Goal: Transaction & Acquisition: Purchase product/service

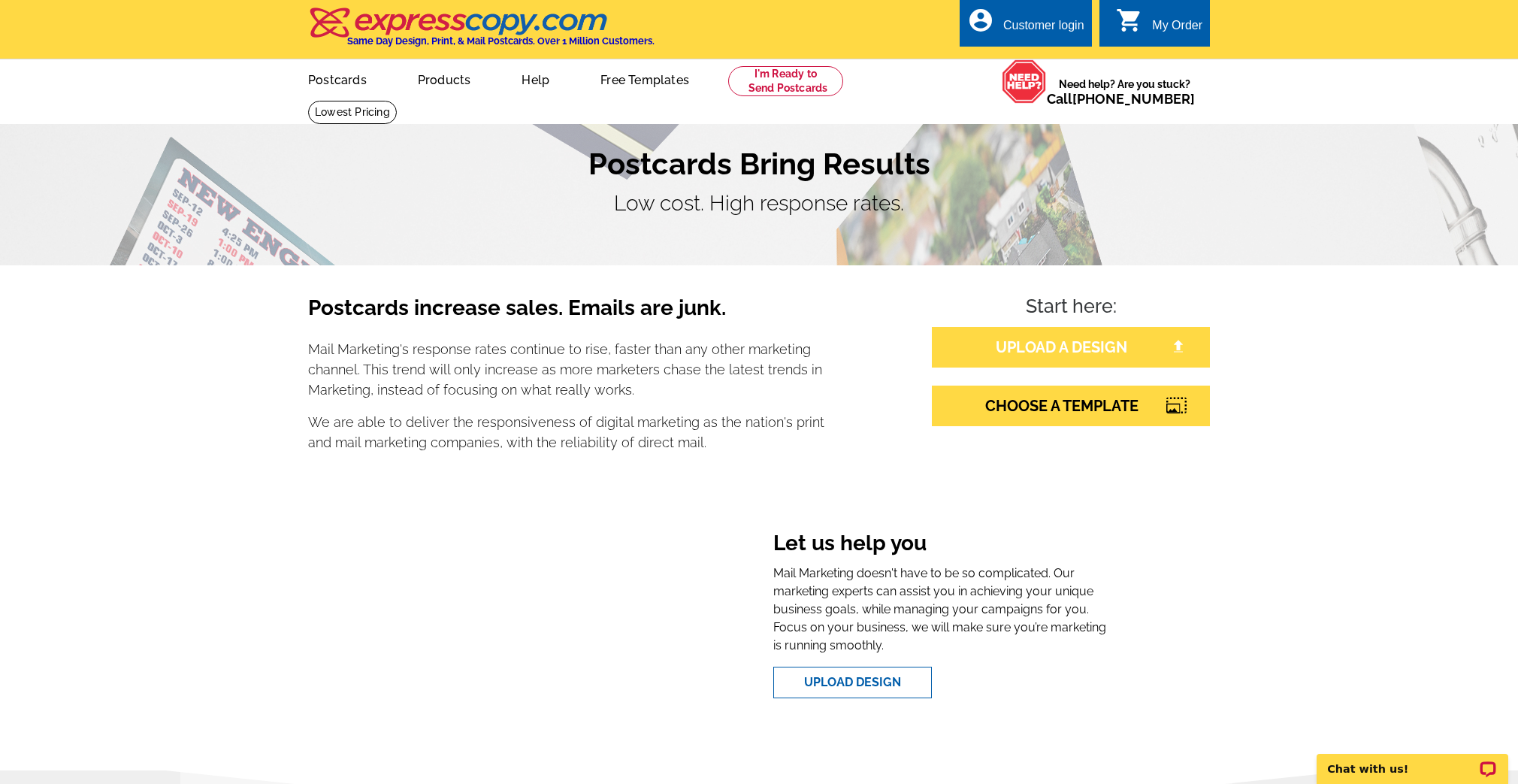
click at [1048, 330] on link "UPLOAD A DESIGN" at bounding box center [1072, 347] width 278 height 41
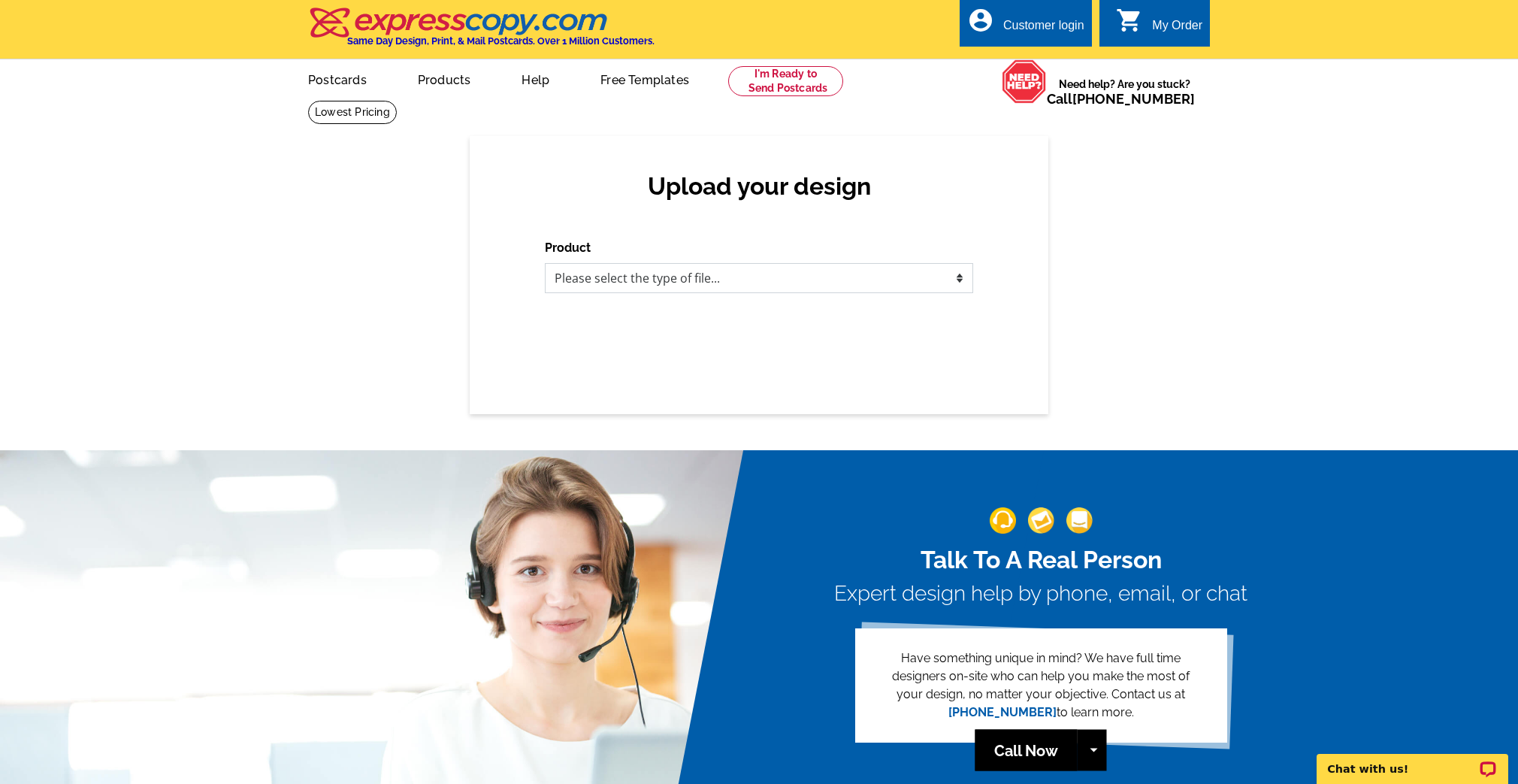
click at [680, 272] on select "Please select the type of file... Postcards Business Cards Letters and flyers G…" at bounding box center [759, 278] width 428 height 30
select select "1"
click at [545, 263] on select "Please select the type of file... Postcards Business Cards Letters and flyers G…" at bounding box center [759, 278] width 428 height 30
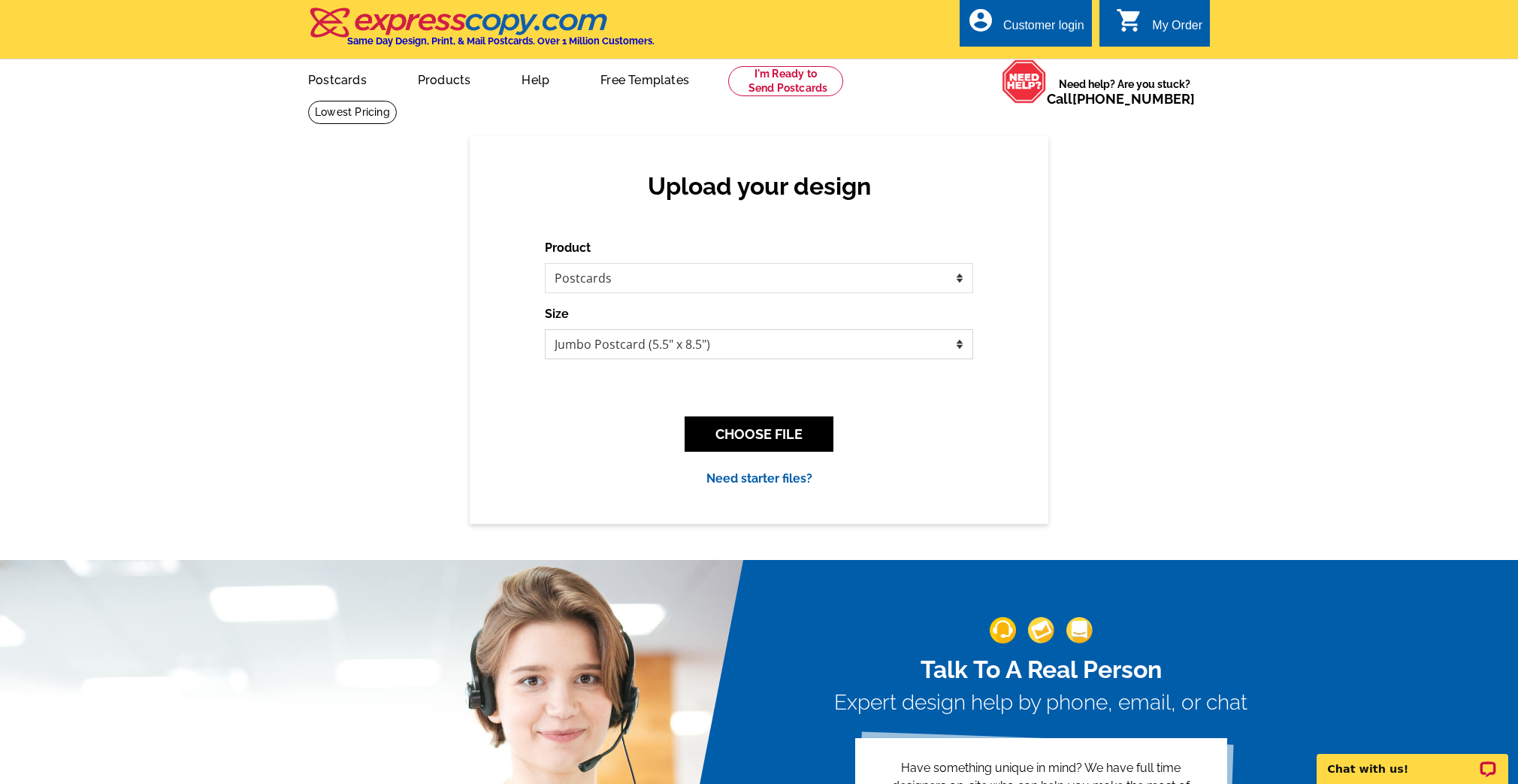
click at [667, 336] on select "Jumbo Postcard (5.5" x 8.5") Regular Postcard (4.25" x 5.6") Panoramic Postcard…" at bounding box center [759, 344] width 428 height 30
click at [797, 433] on button "CHOOSE FILE" at bounding box center [759, 434] width 149 height 36
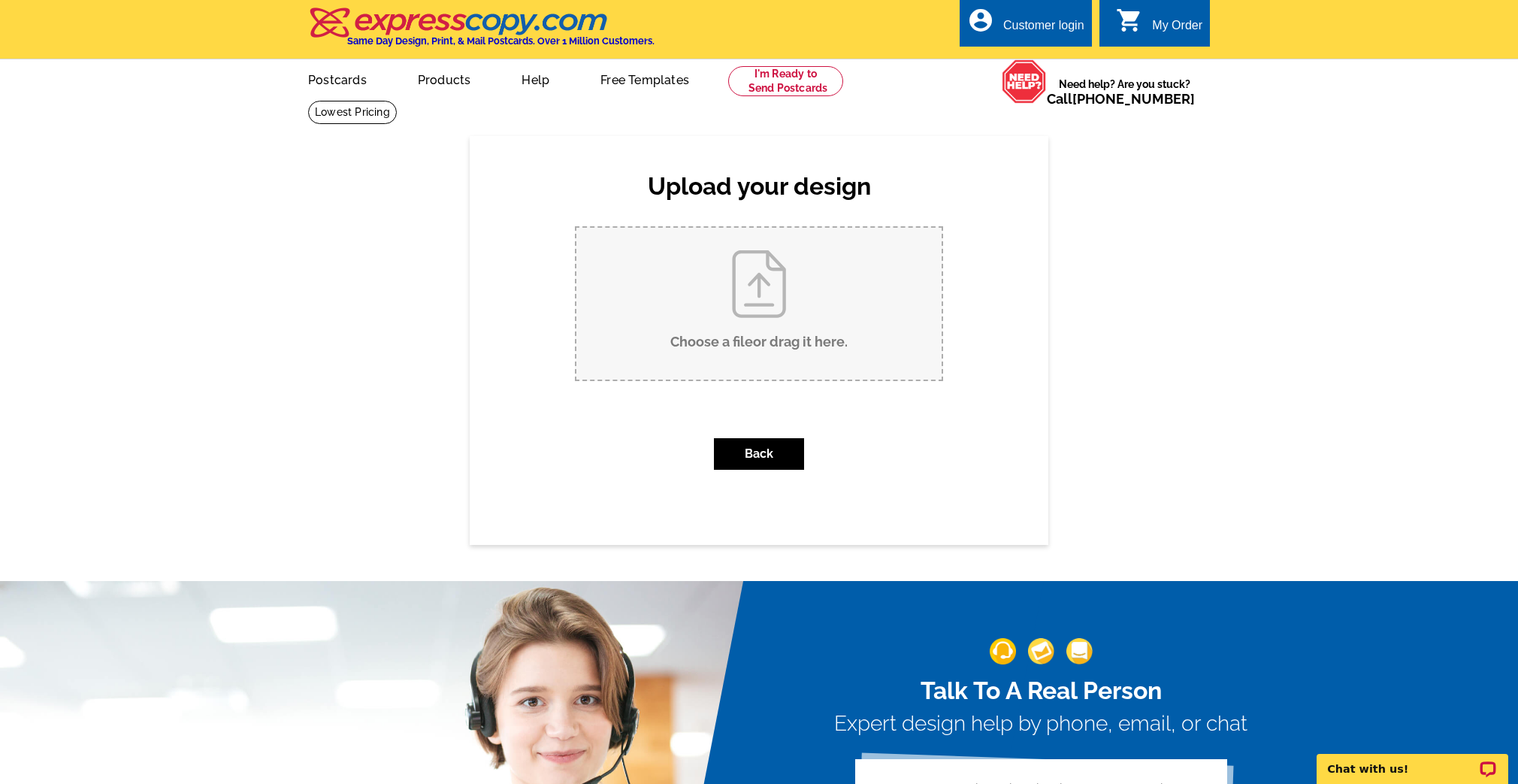
click at [769, 329] on input "Choose a file or drag it here ." at bounding box center [759, 303] width 365 height 152
type input "C:\fakepath\2025 Fall Postcard-Steve_Front.pdf"
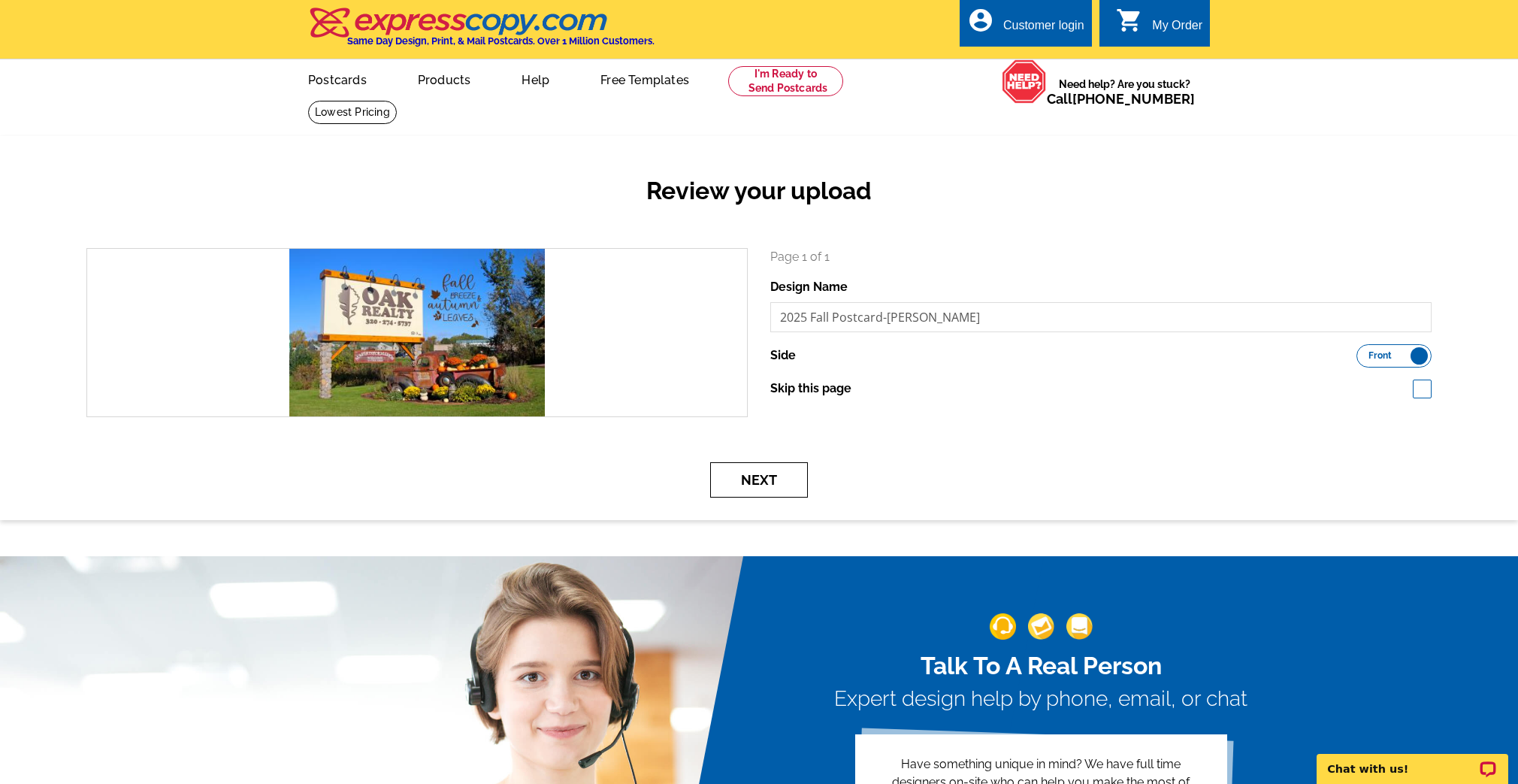
click at [762, 480] on button "Next" at bounding box center [759, 480] width 97 height 36
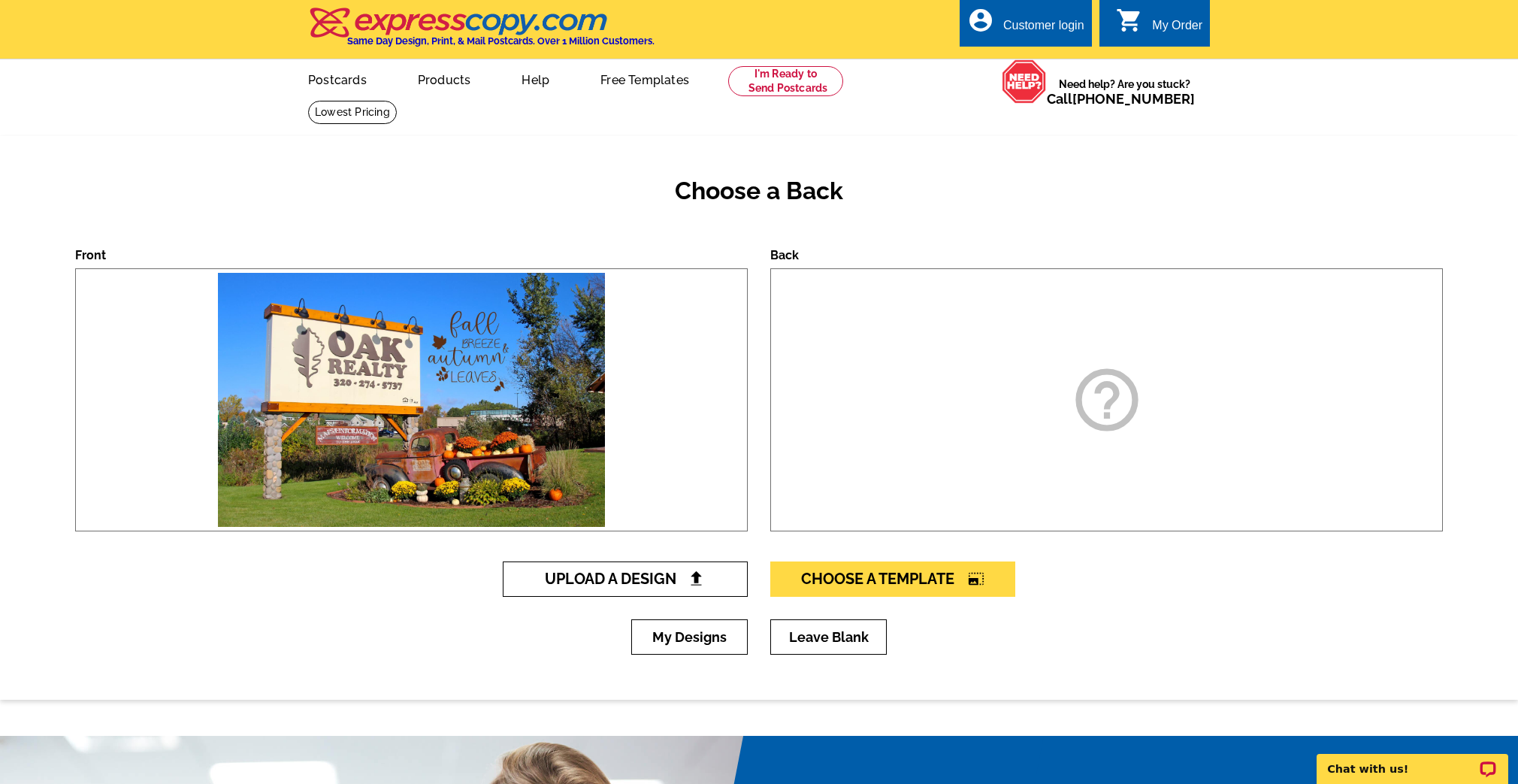
click at [600, 580] on span "Upload A Design" at bounding box center [625, 578] width 162 height 18
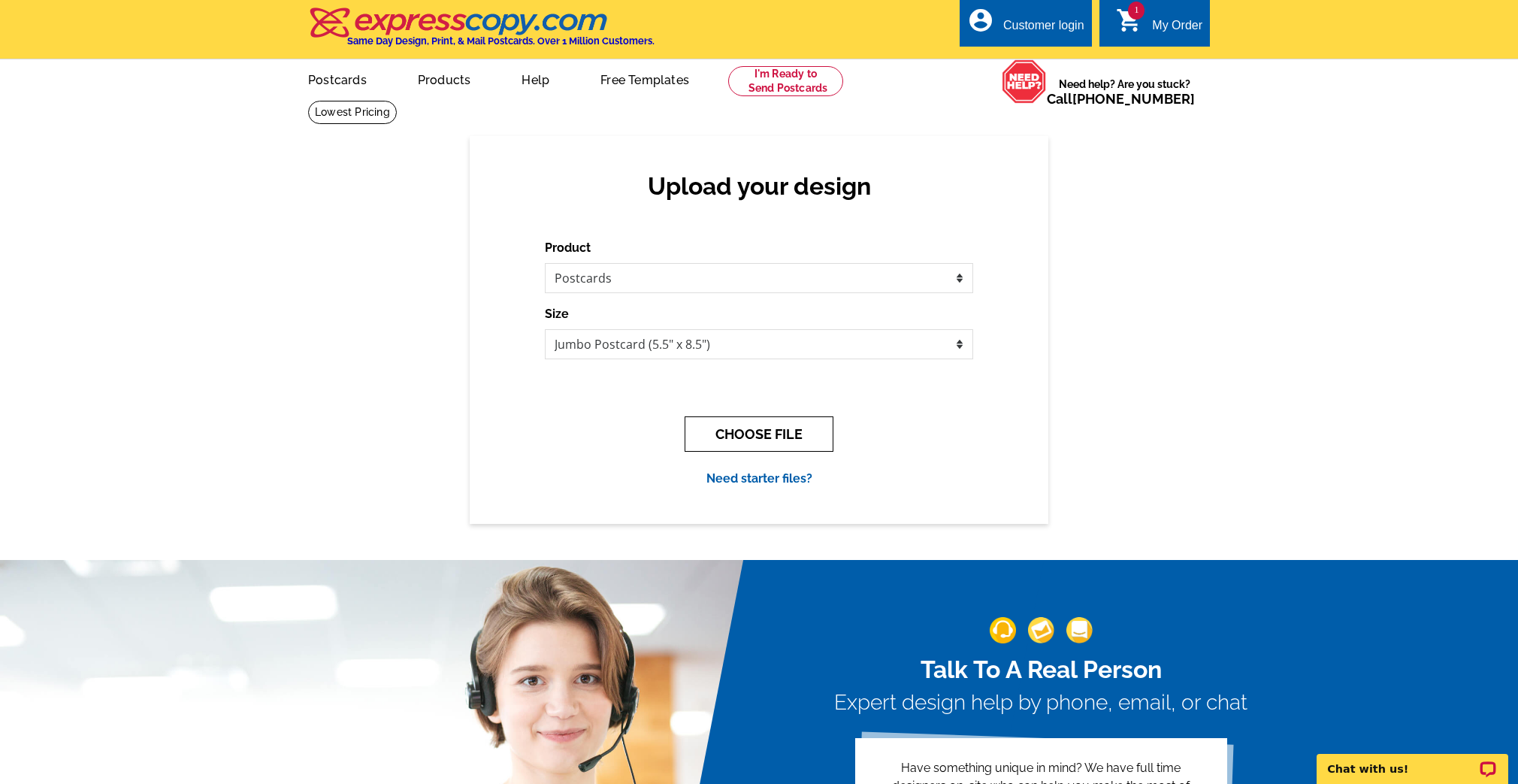
click at [726, 441] on button "CHOOSE FILE" at bounding box center [759, 434] width 149 height 36
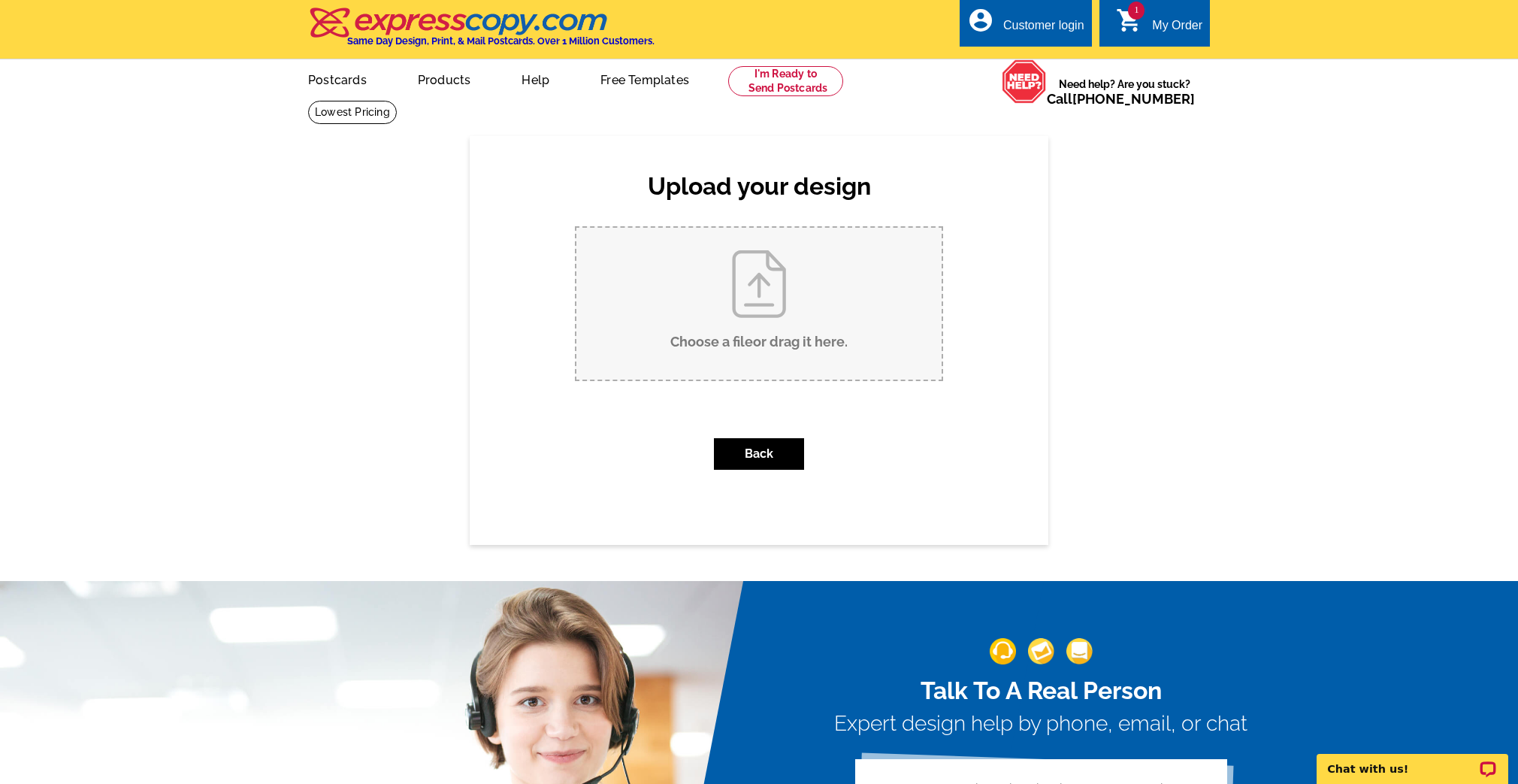
click at [733, 308] on input "Choose a file or drag it here ." at bounding box center [759, 303] width 365 height 152
type input "C:\fakepath\2025 Fall Postcard-Steve_Back.pdf"
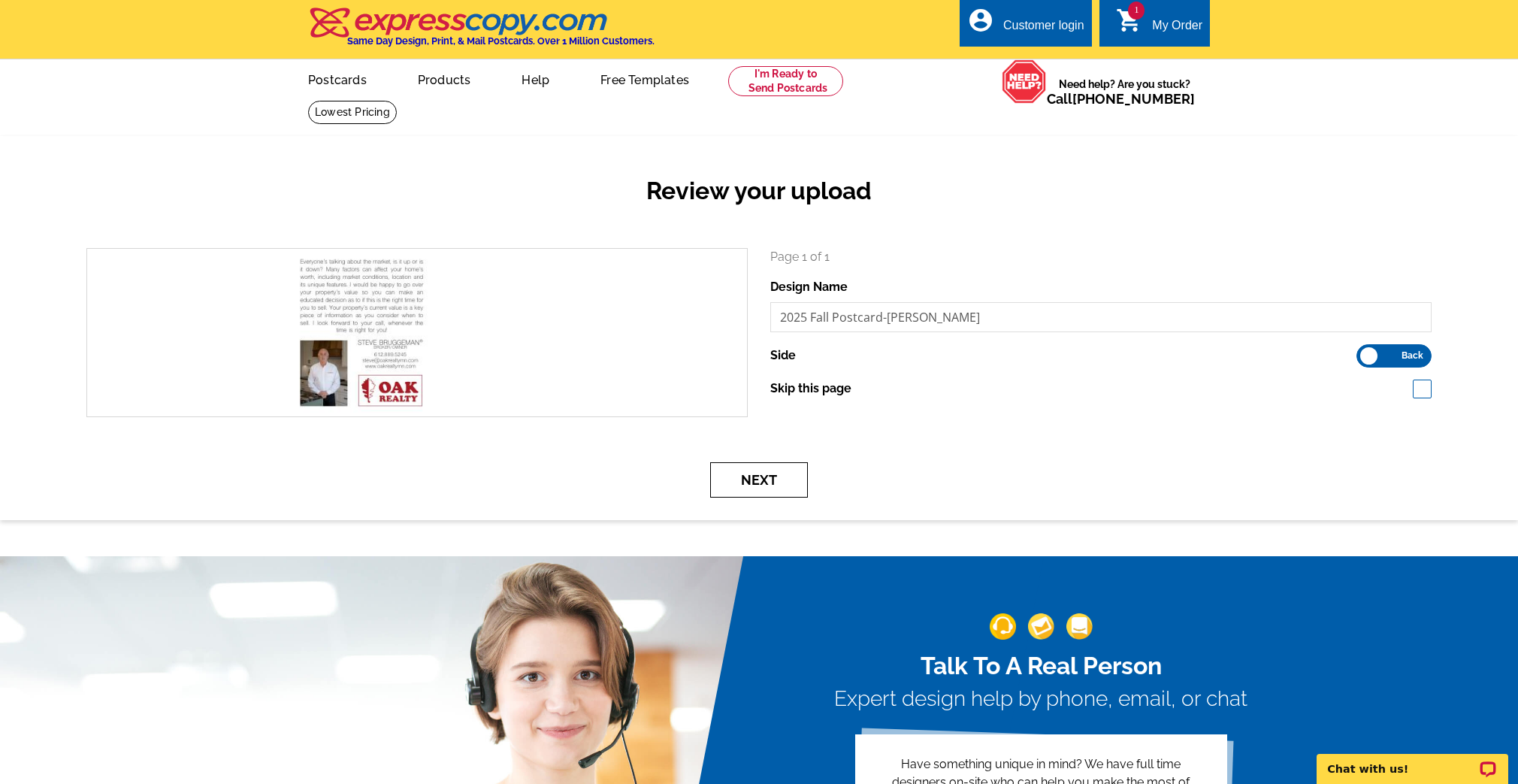
click at [776, 476] on button "Next" at bounding box center [759, 480] width 97 height 36
click at [755, 483] on button "Next" at bounding box center [759, 480] width 97 height 36
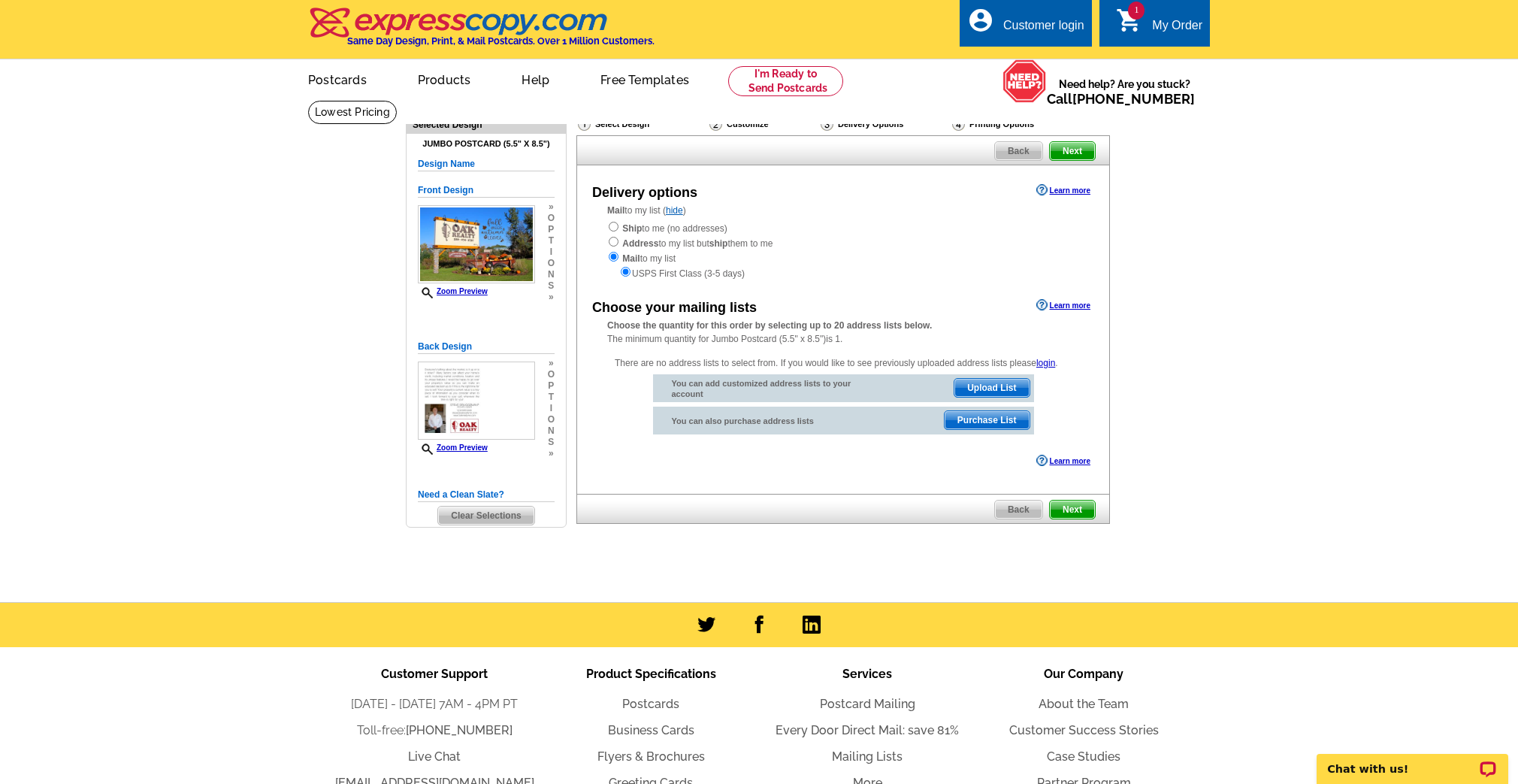
click at [991, 386] on span "Upload List" at bounding box center [991, 388] width 75 height 18
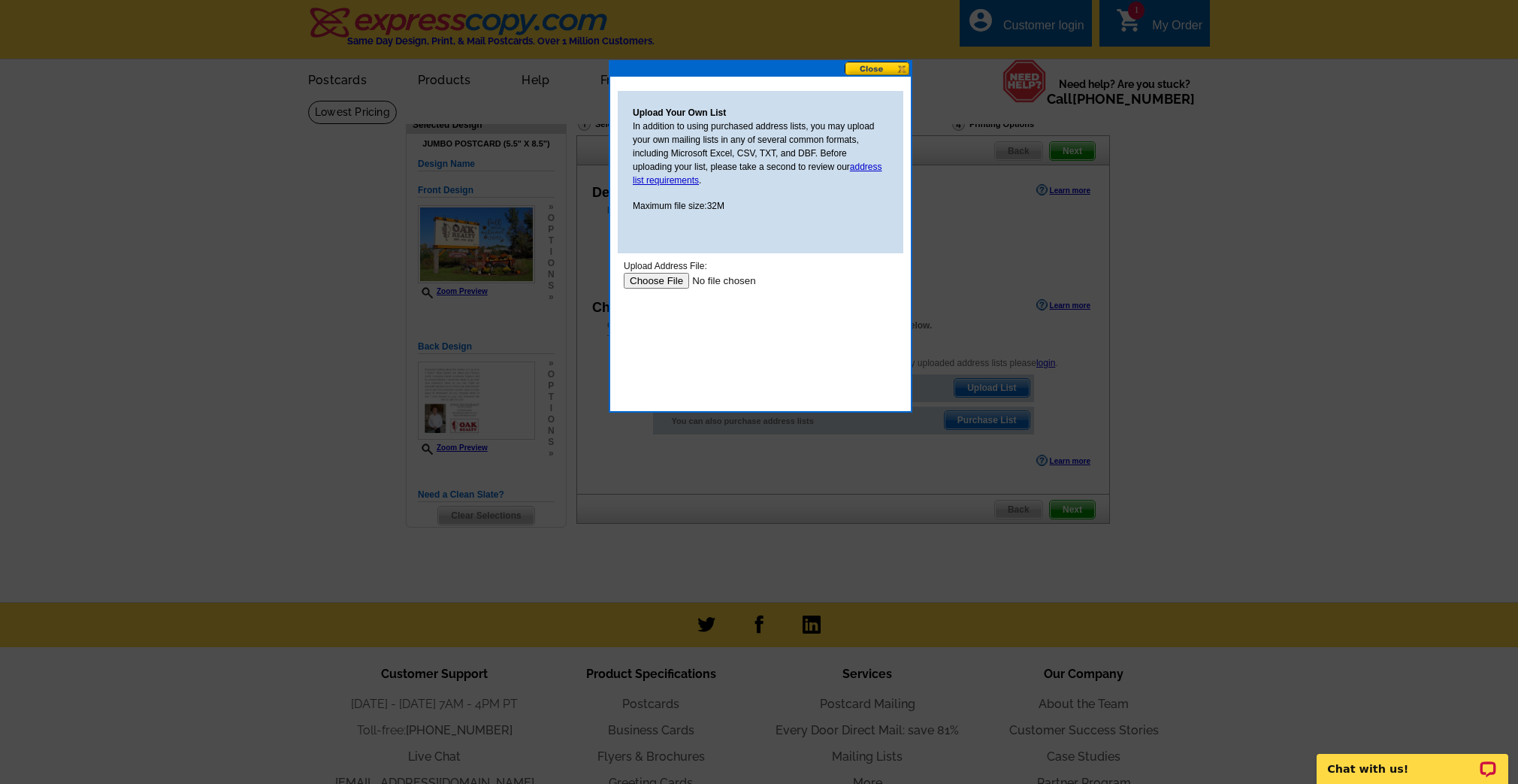
click at [679, 283] on input "file" at bounding box center [719, 280] width 190 height 16
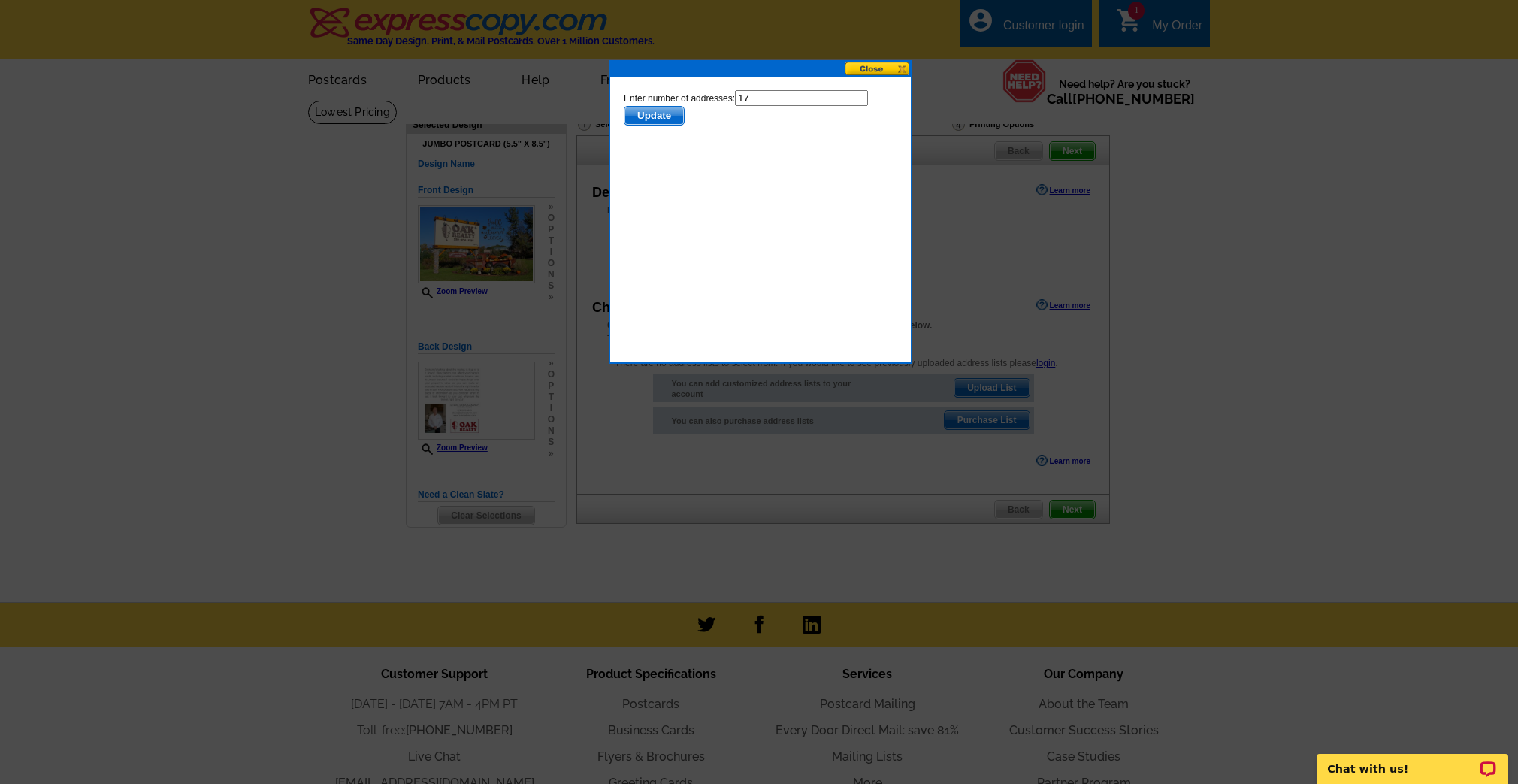
click at [668, 118] on span "Update" at bounding box center [654, 115] width 60 height 18
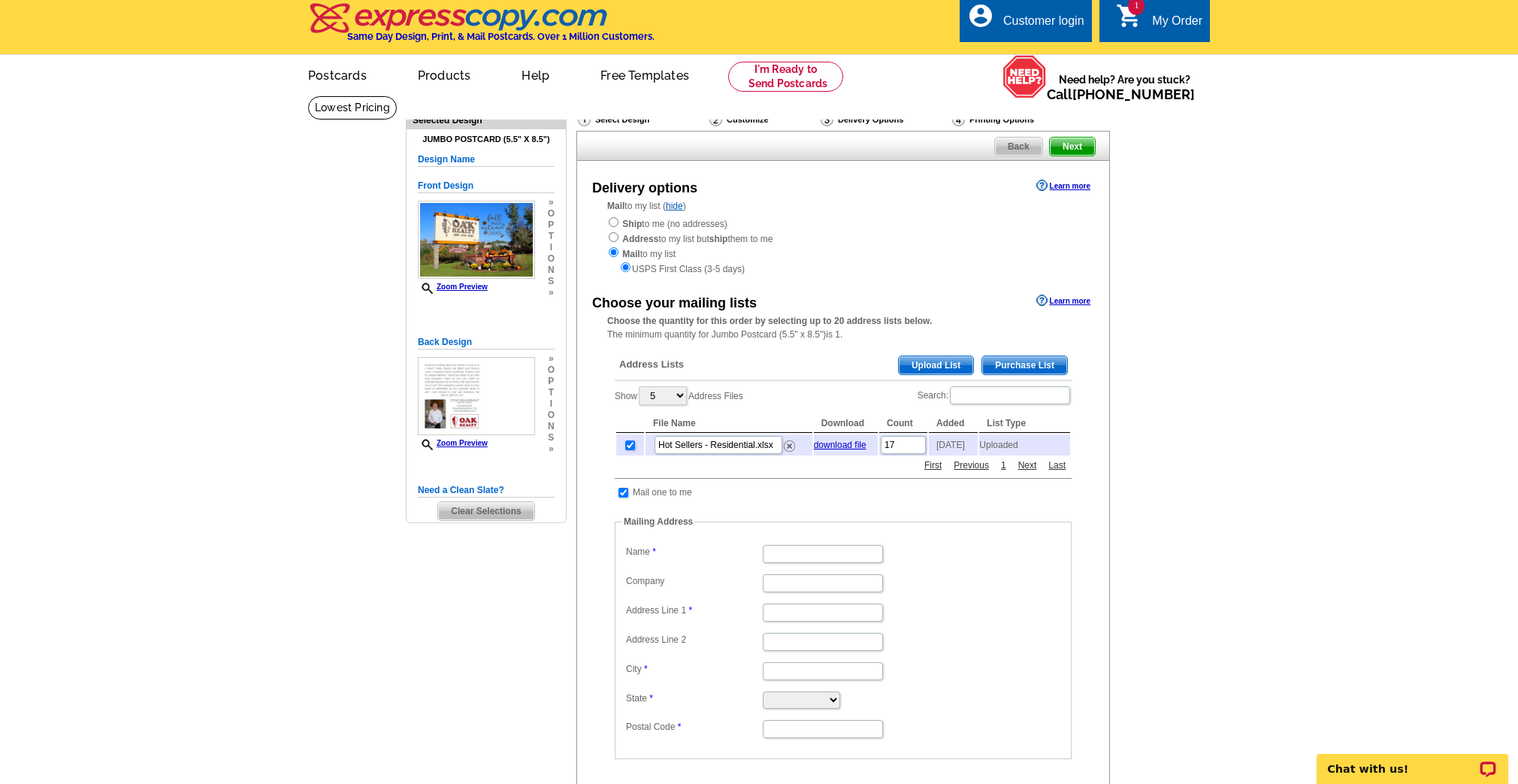
click at [950, 366] on span "Upload List" at bounding box center [935, 365] width 75 height 18
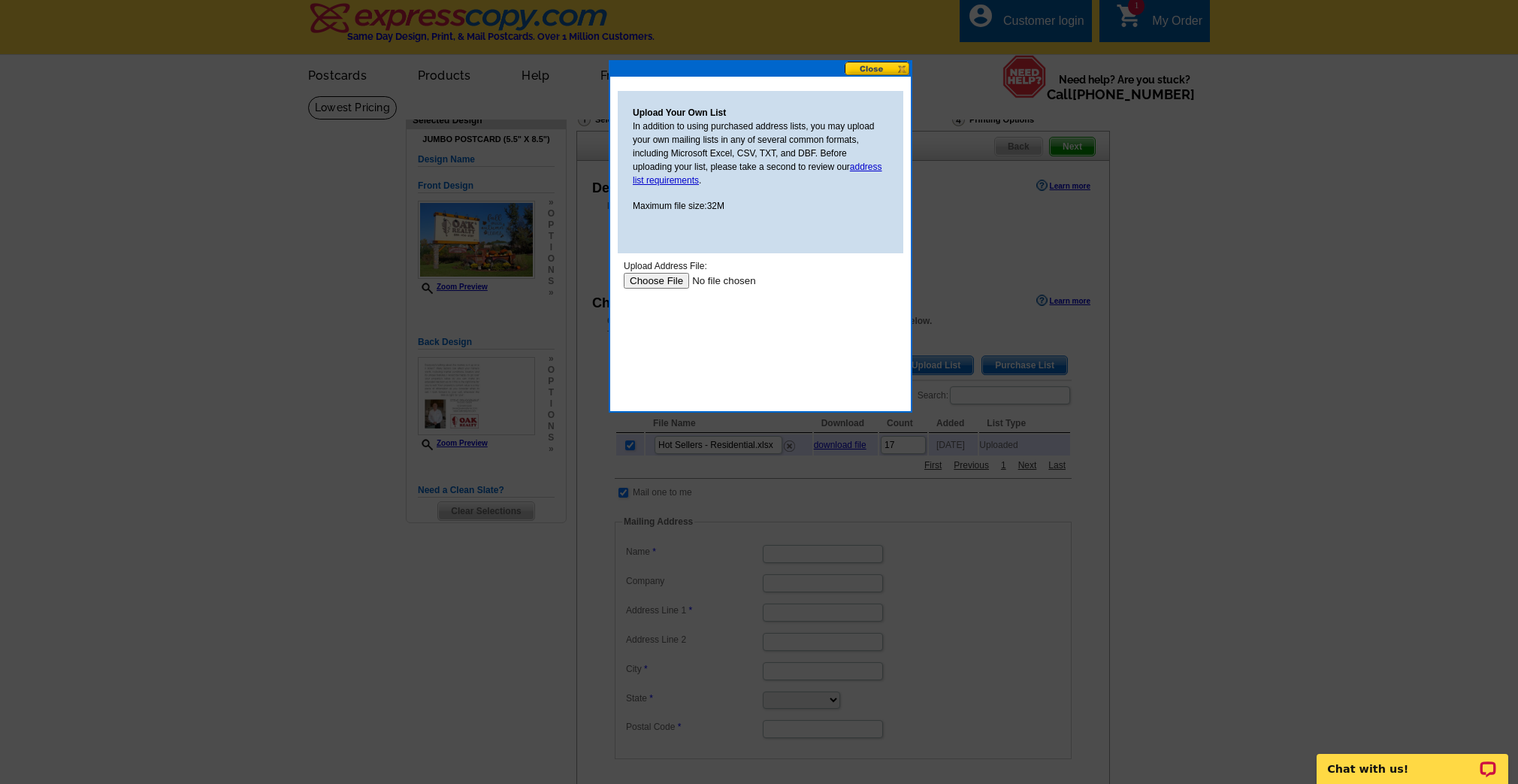
click at [658, 282] on input "file" at bounding box center [719, 280] width 190 height 16
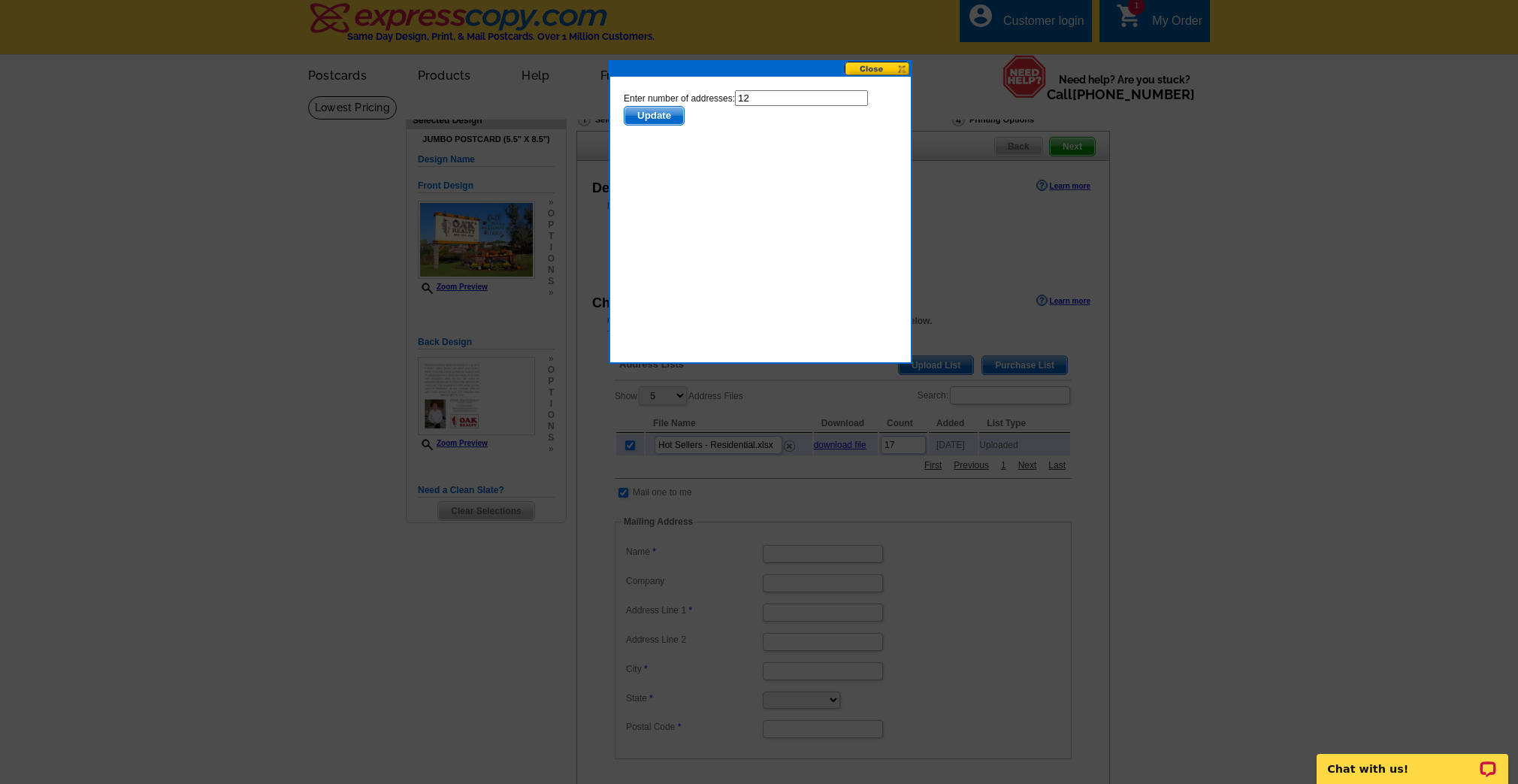
click at [659, 116] on span "Update" at bounding box center [654, 115] width 60 height 18
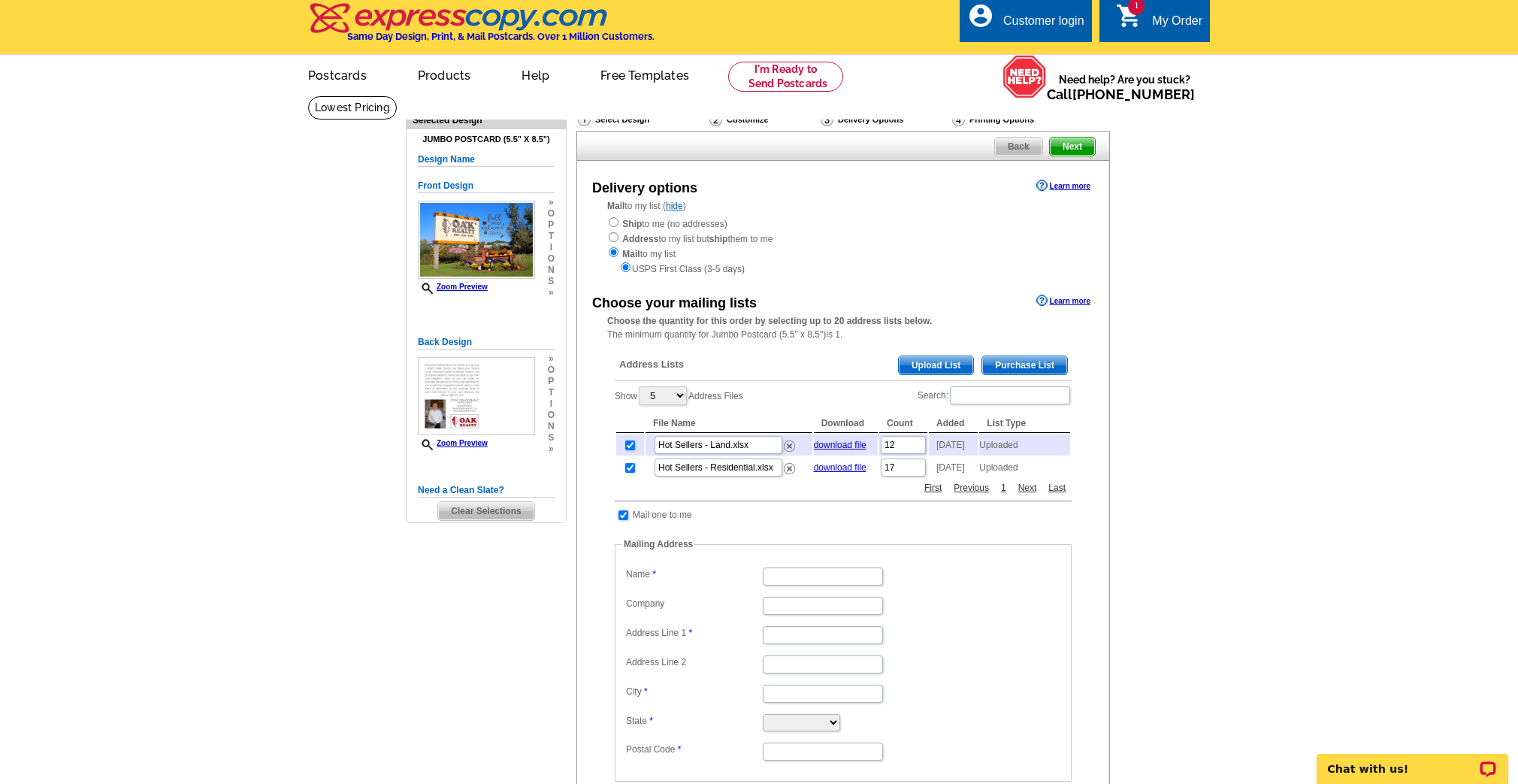
click at [940, 363] on span "Upload List" at bounding box center [935, 365] width 75 height 18
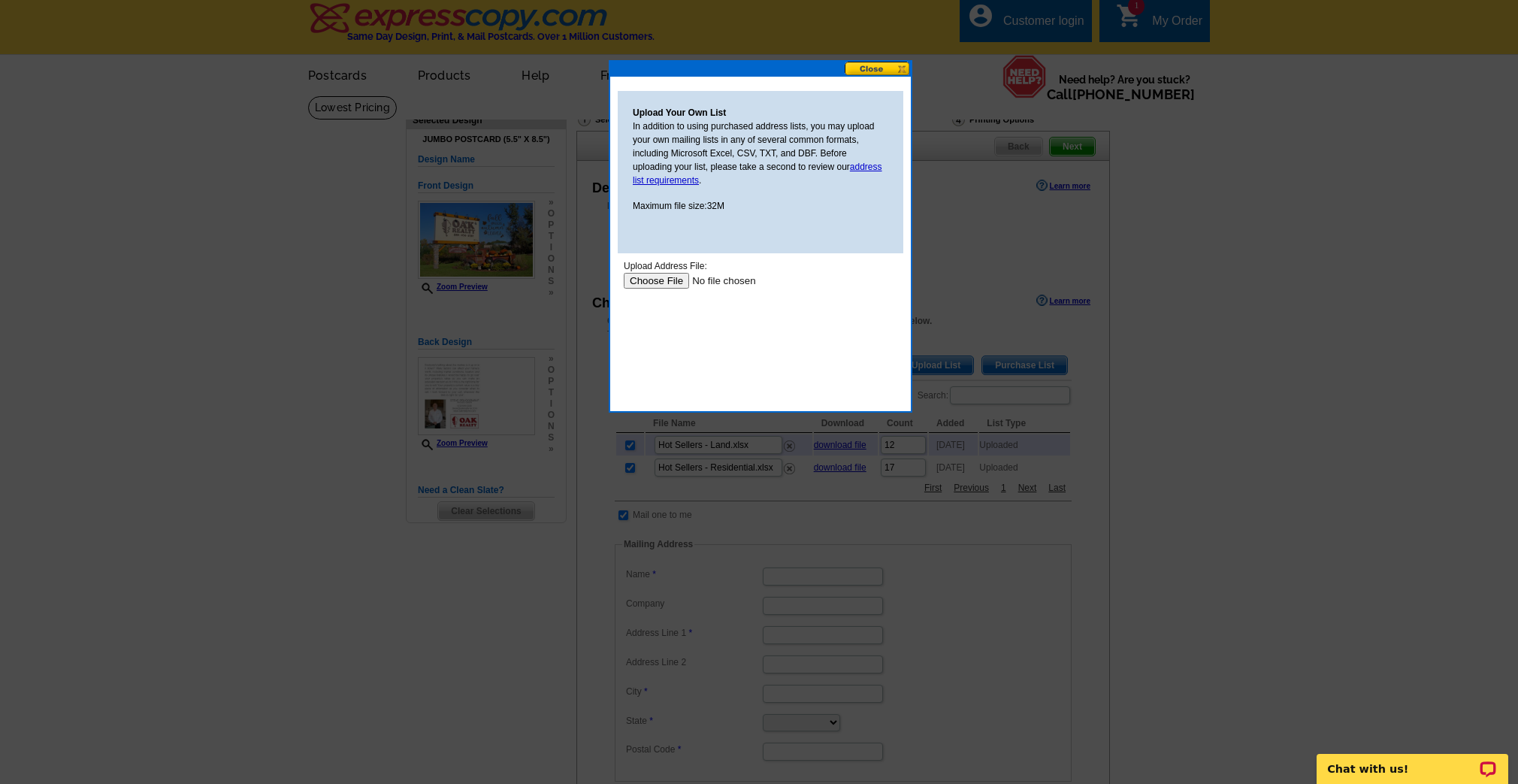
click at [660, 285] on input "file" at bounding box center [719, 280] width 190 height 16
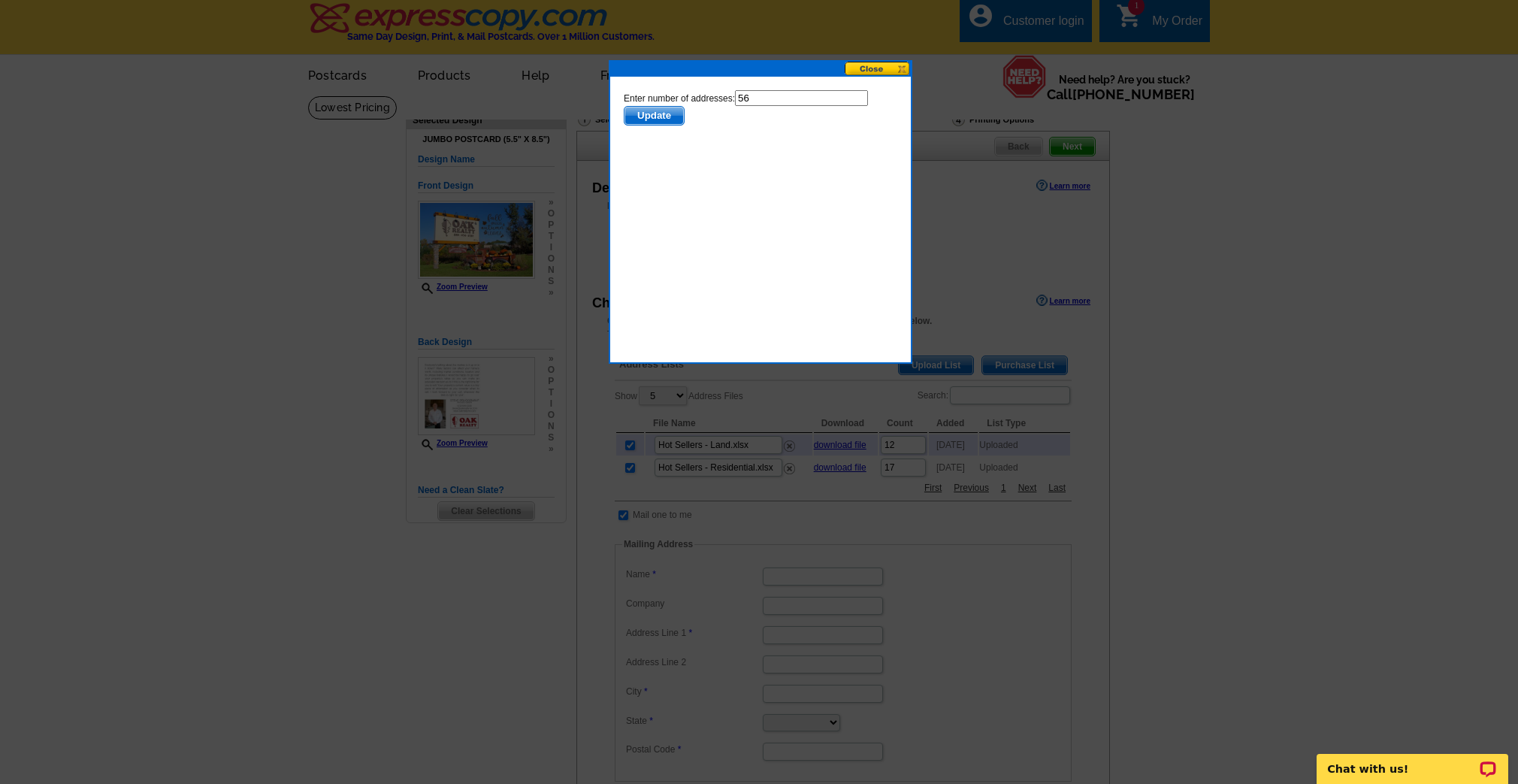
click at [650, 119] on span "Update" at bounding box center [654, 115] width 60 height 18
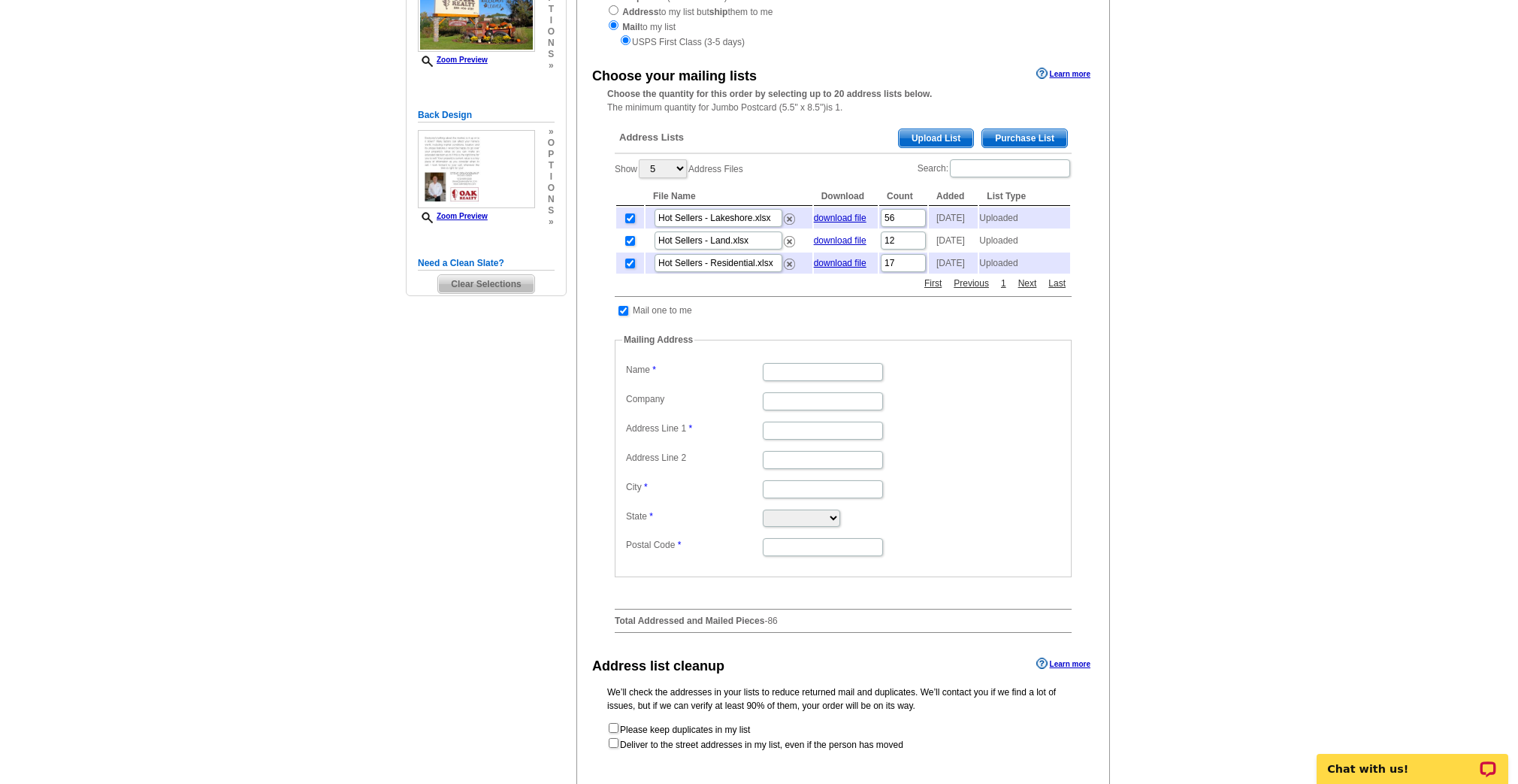
scroll to position [235, 0]
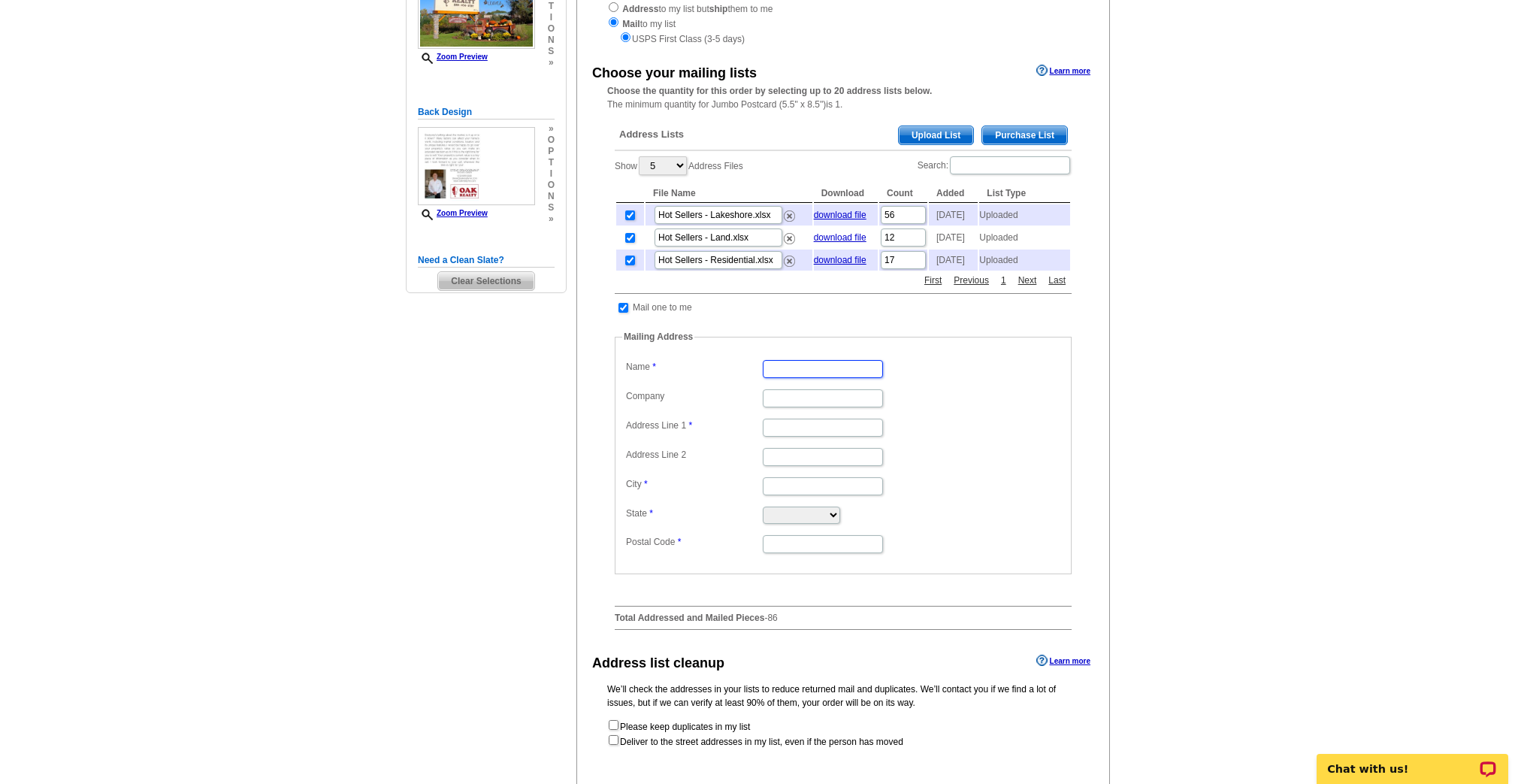
click at [812, 378] on input "Name" at bounding box center [822, 369] width 120 height 18
type input "[PERSON_NAME]"
type input "Oak Realty"
type input "[STREET_ADDRESS]"
type input "PO Box 298"
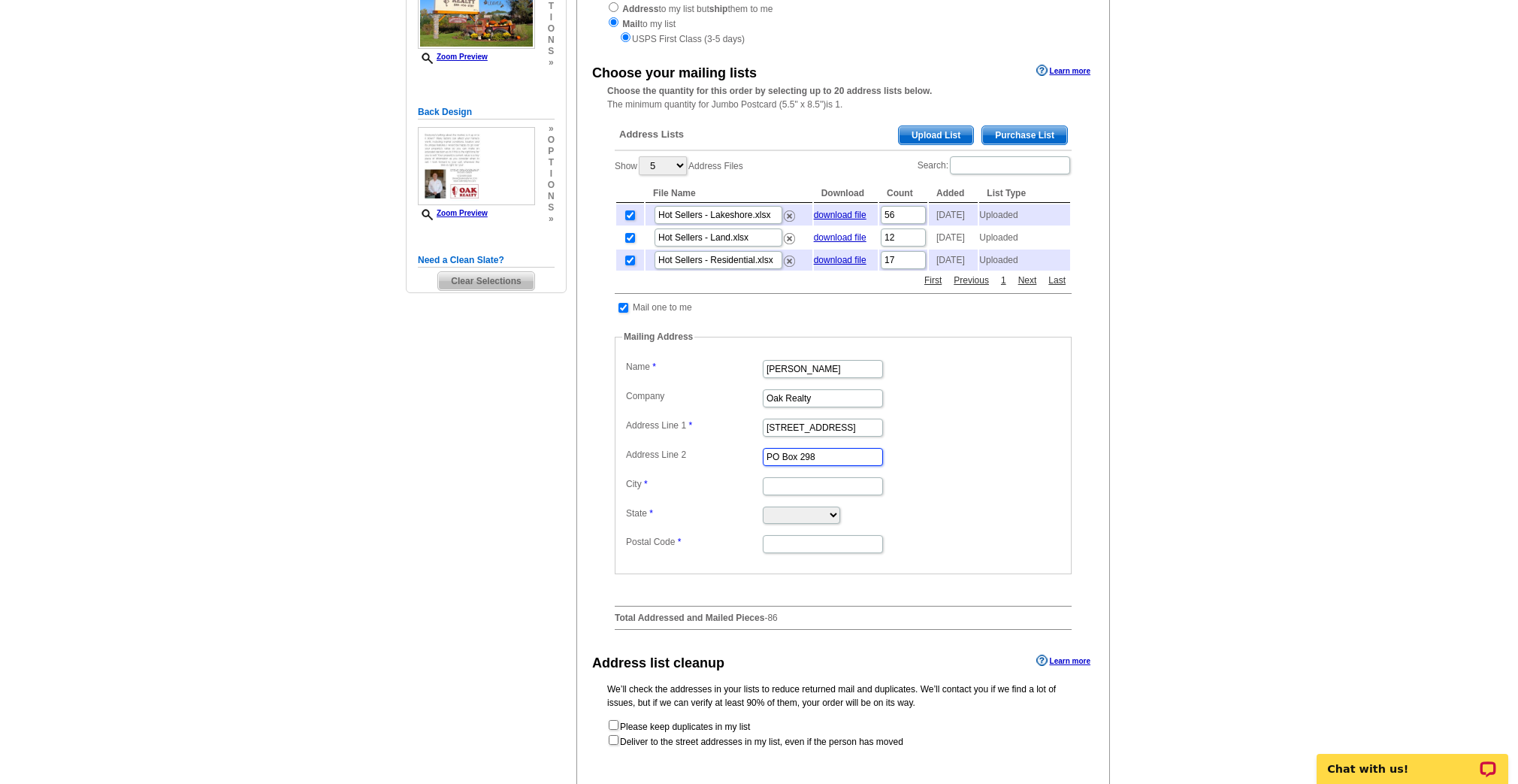
type input "Annandale"
select select "MN"
type input "55302"
drag, startPoint x: 847, startPoint y: 386, endPoint x: 752, endPoint y: 384, distance: 95.0
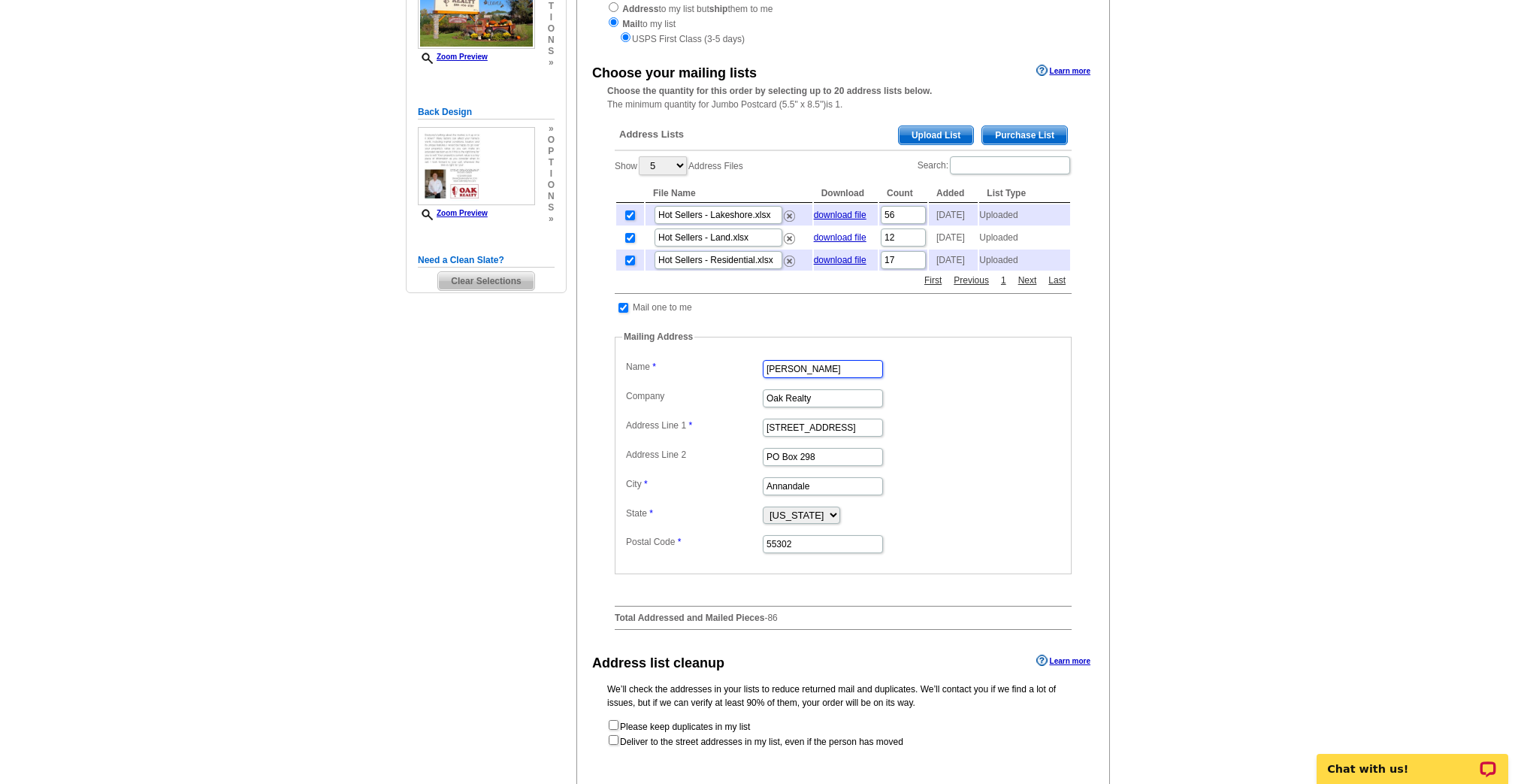
click at [752, 384] on dl "Label Mail-To-Me Name [PERSON_NAME] Company Oak Realty Address Line 1 [STREET_A…" at bounding box center [843, 455] width 442 height 199
click at [945, 380] on dd "[PERSON_NAME]" at bounding box center [843, 367] width 442 height 23
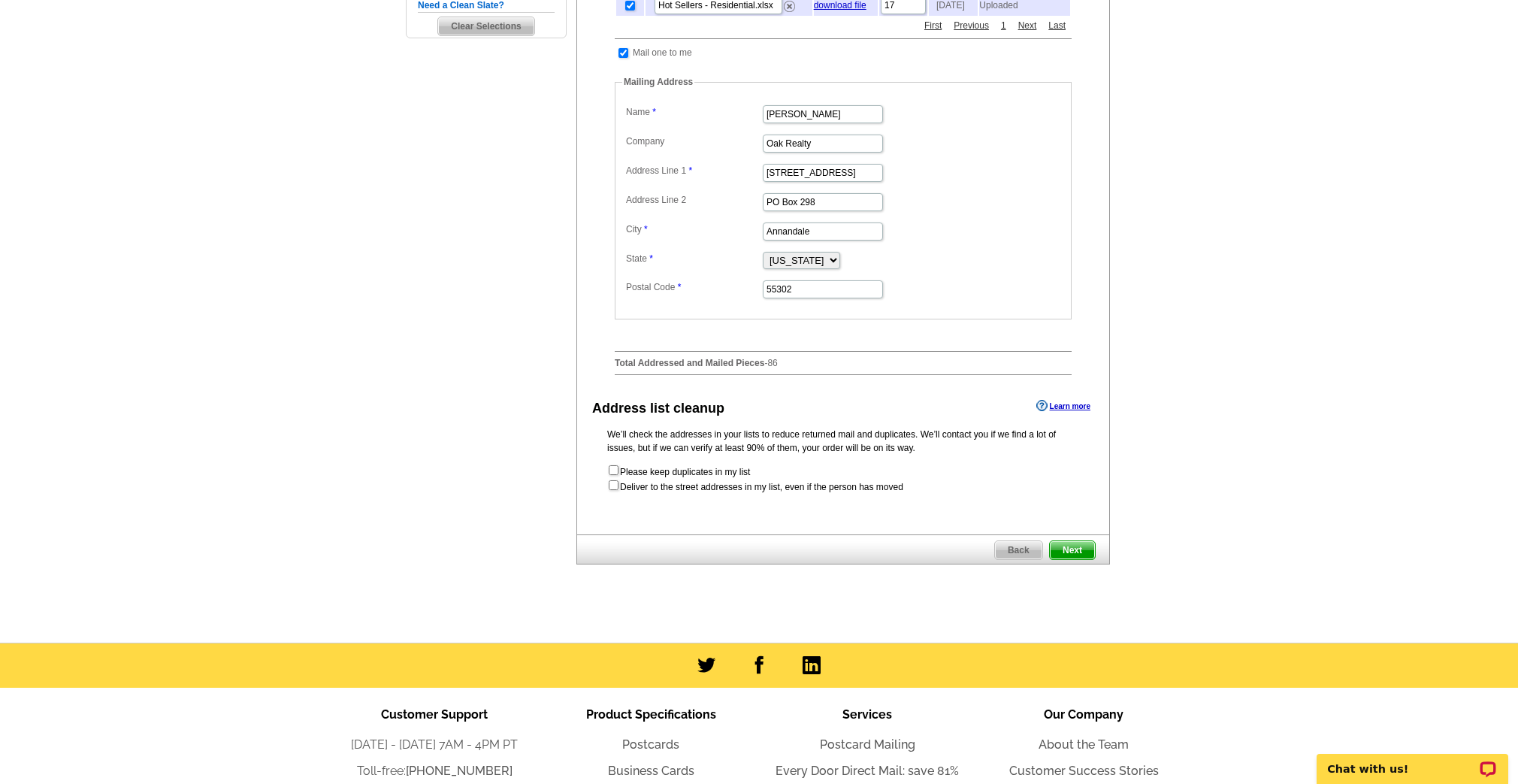
scroll to position [492, 0]
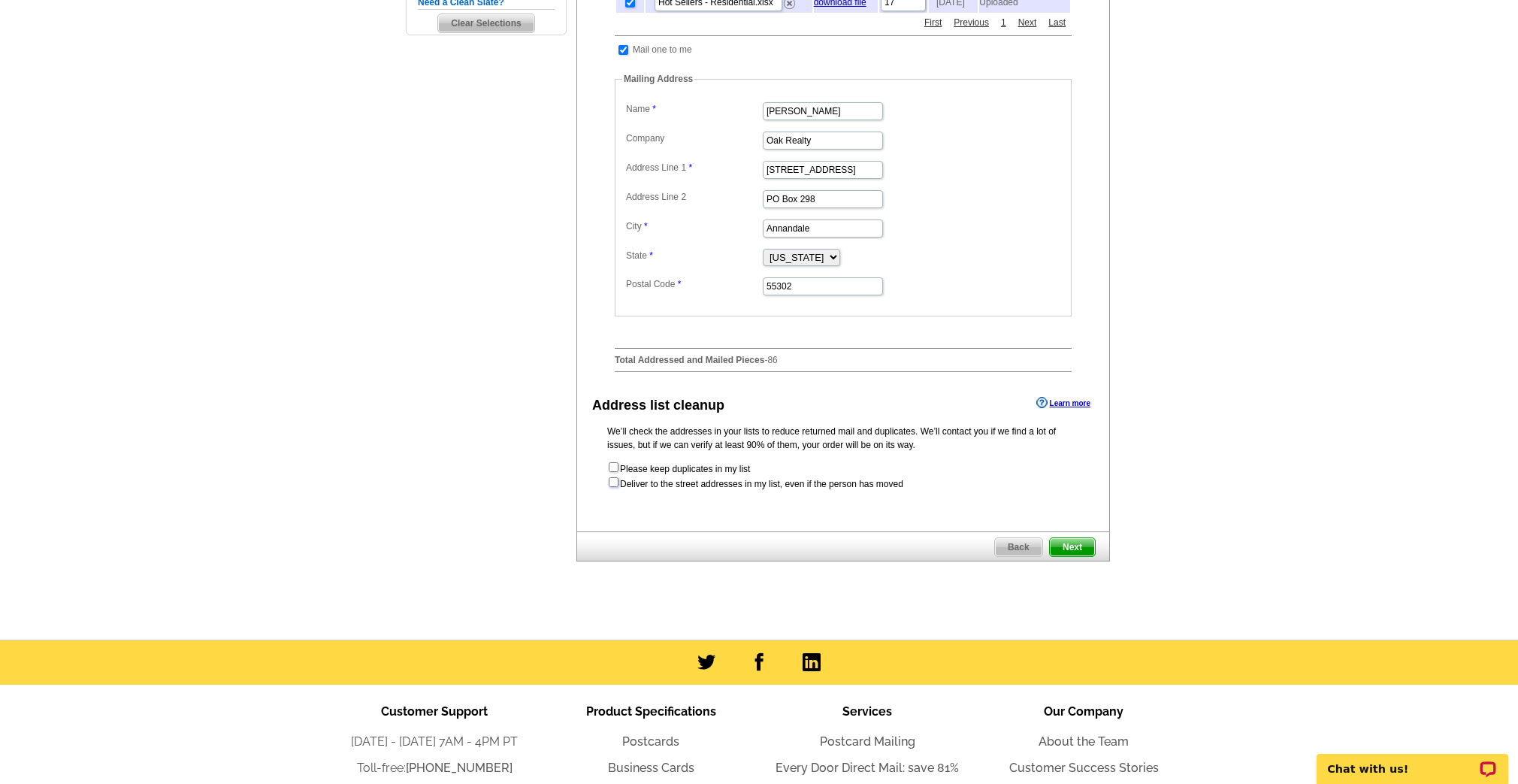
click at [614, 487] on input "checkbox" at bounding box center [613, 482] width 10 height 10
checkbox input "true"
radio input "true"
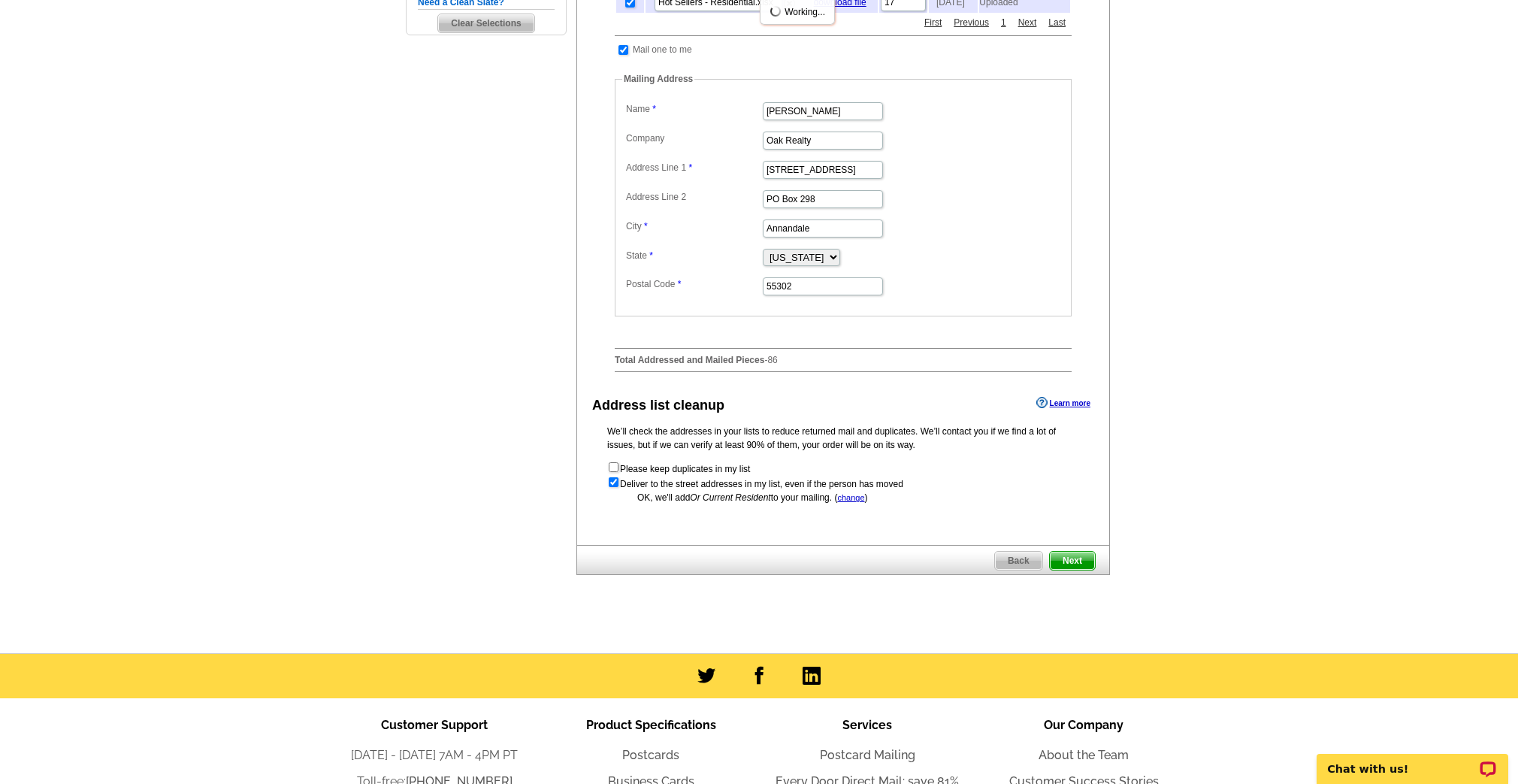
click at [1084, 569] on span "Next" at bounding box center [1072, 560] width 45 height 18
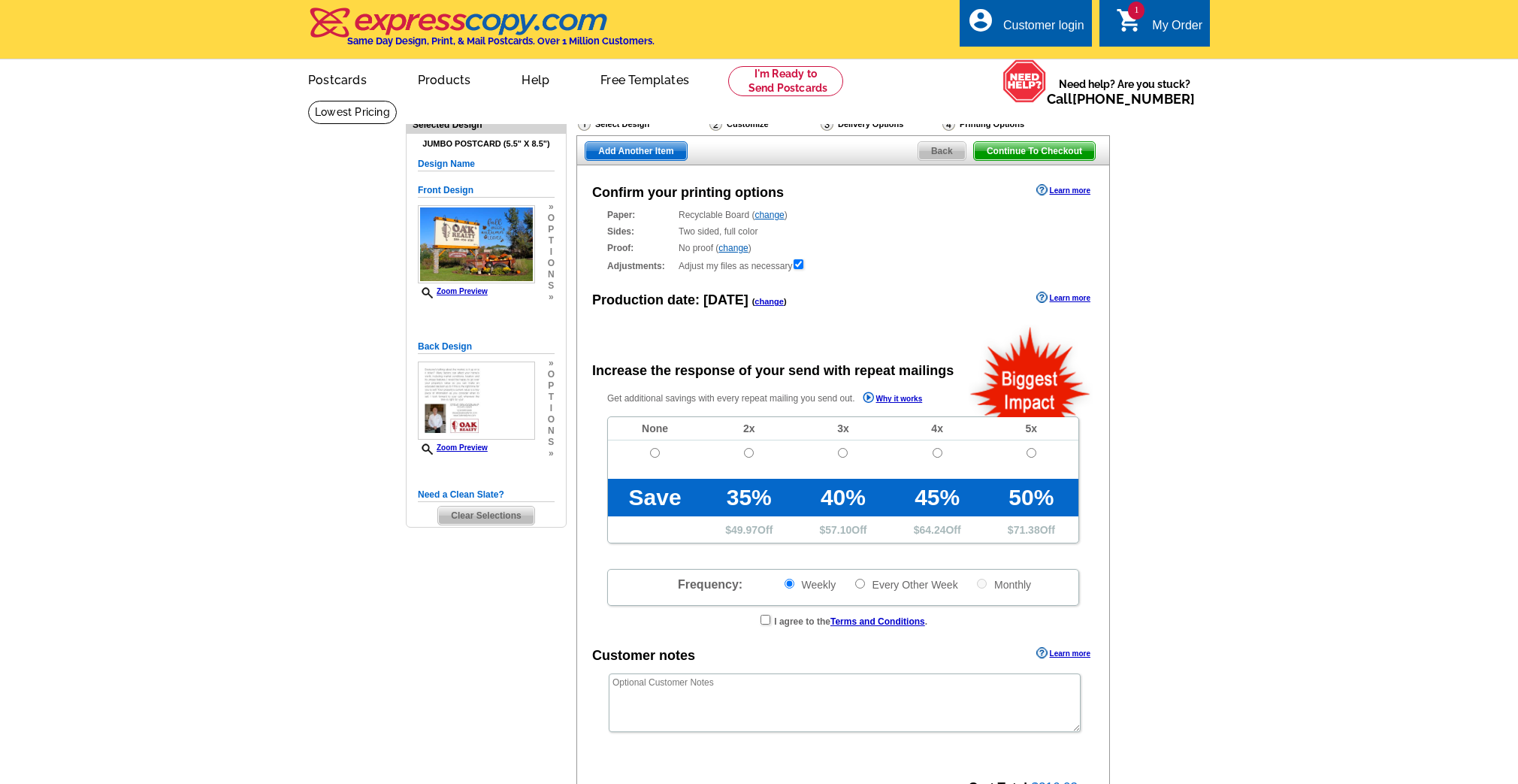
radio input "false"
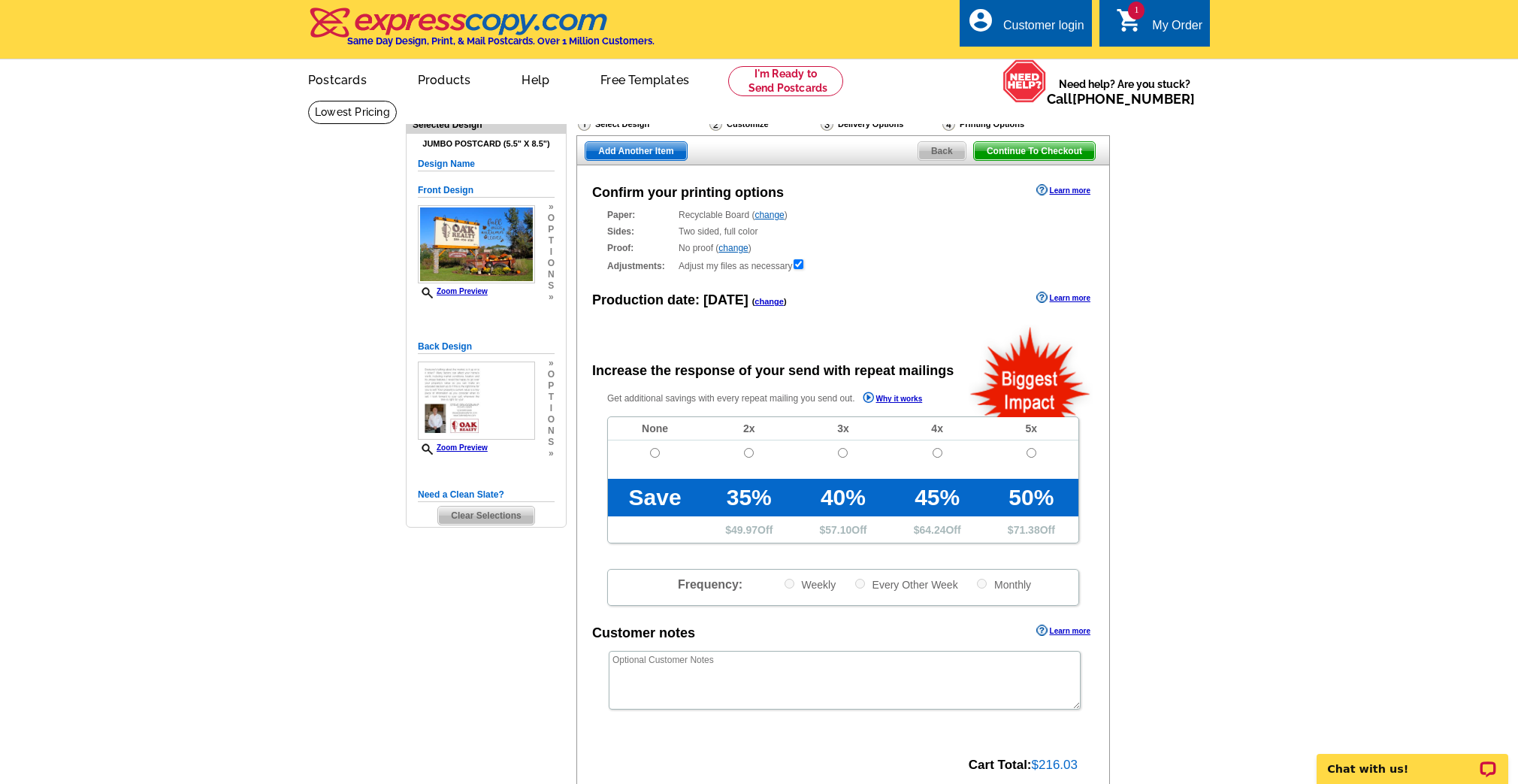
click at [948, 152] on span "Back" at bounding box center [942, 151] width 48 height 18
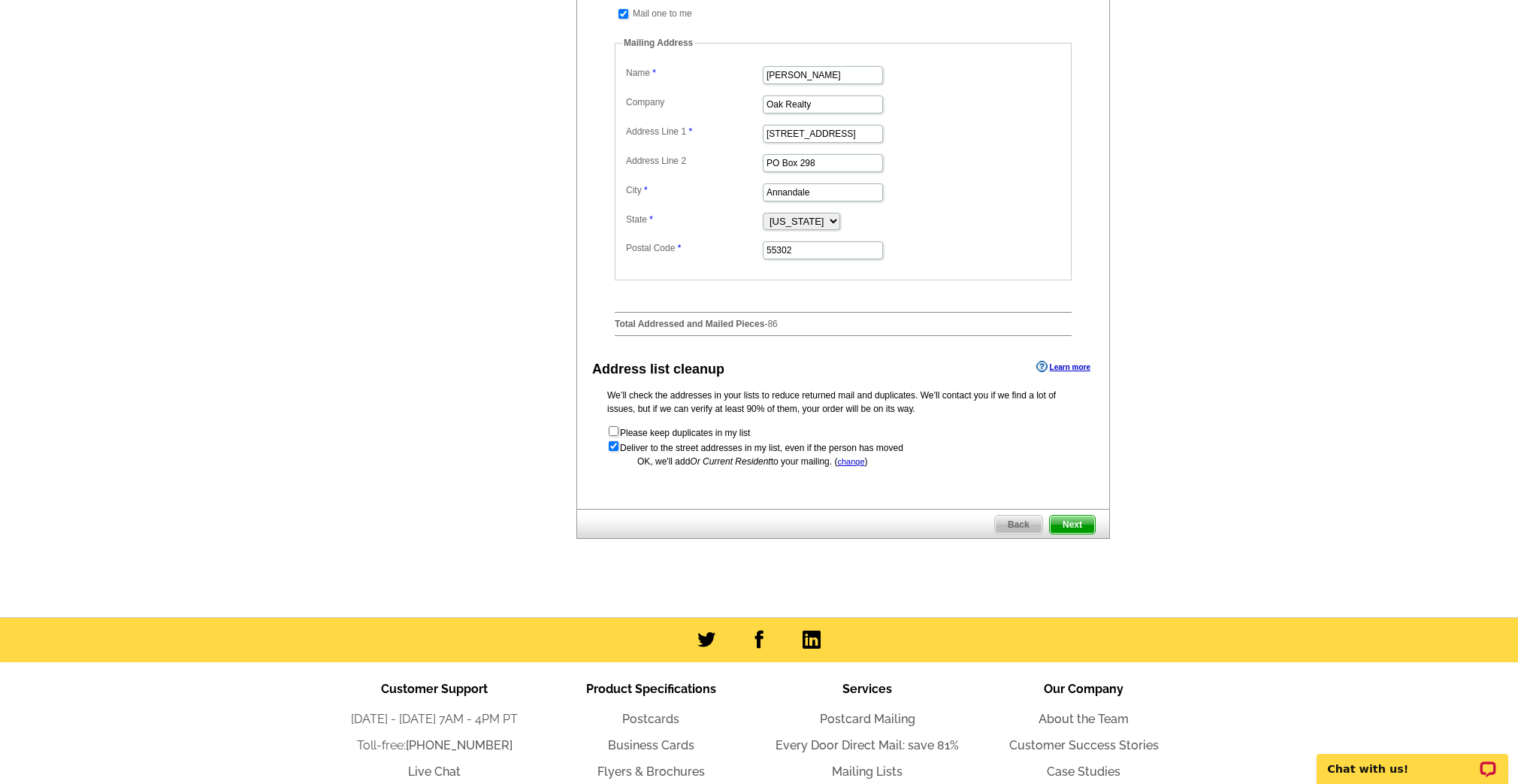
scroll to position [549, 0]
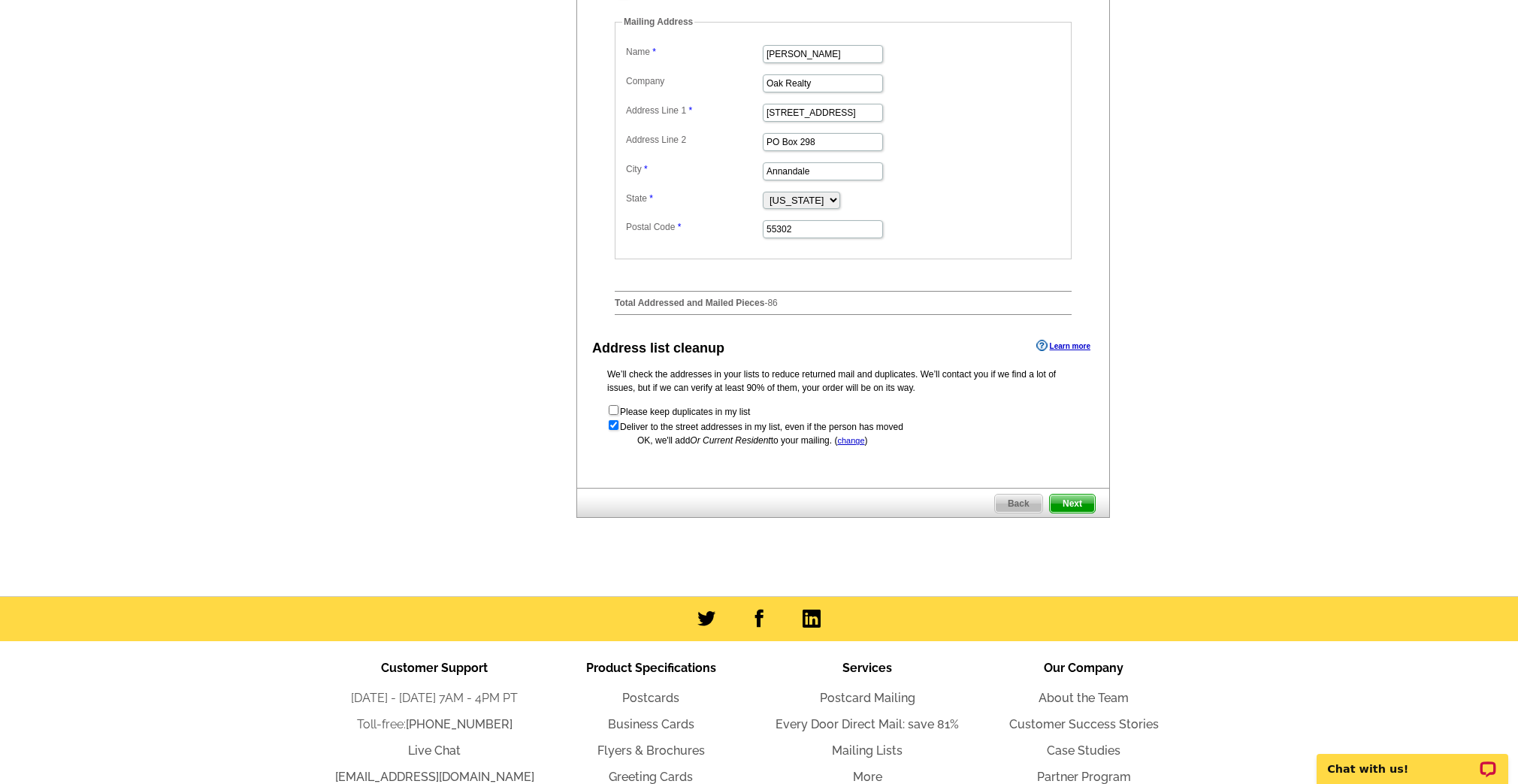
click at [1062, 513] on span "Next" at bounding box center [1072, 504] width 45 height 18
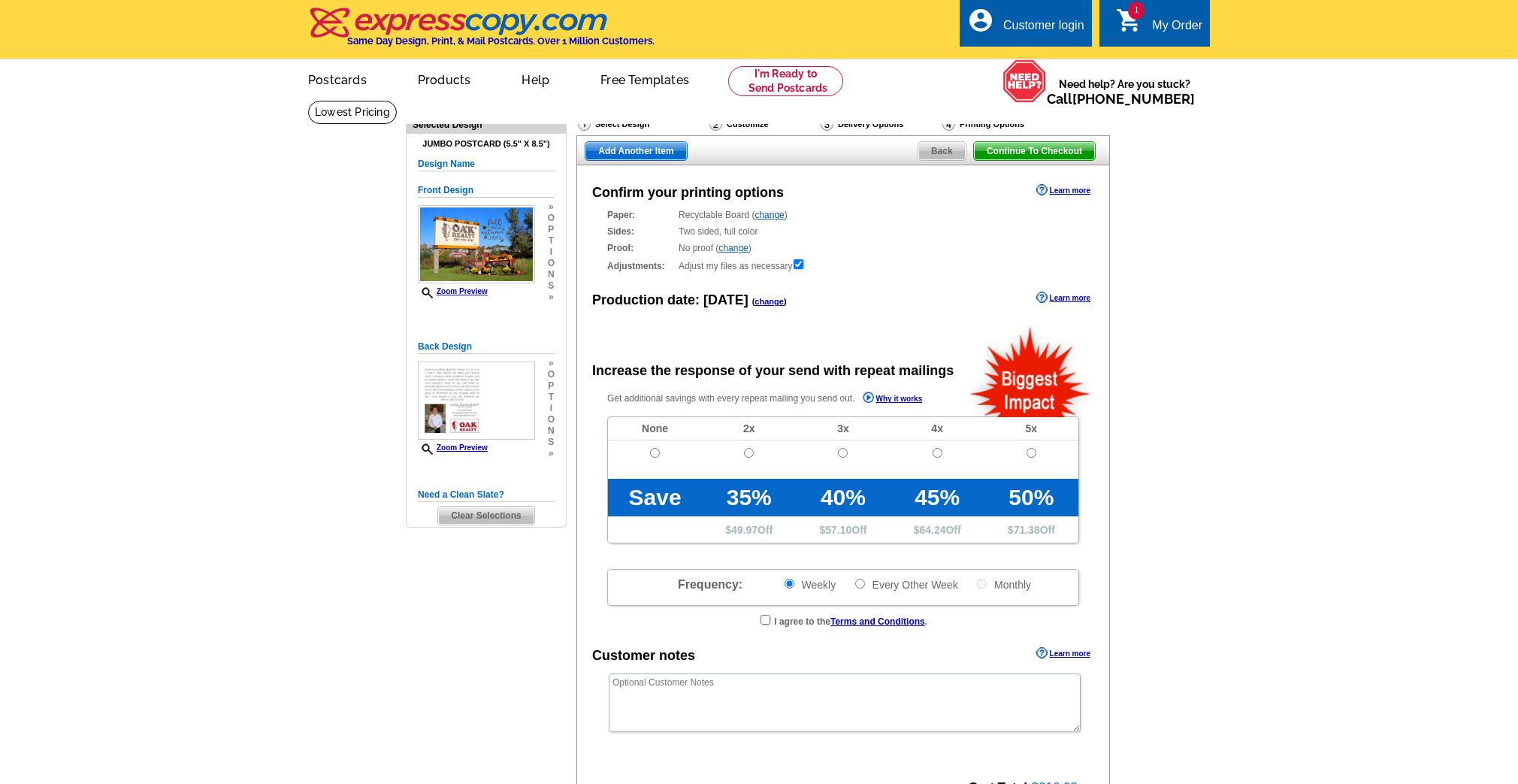
radio input "false"
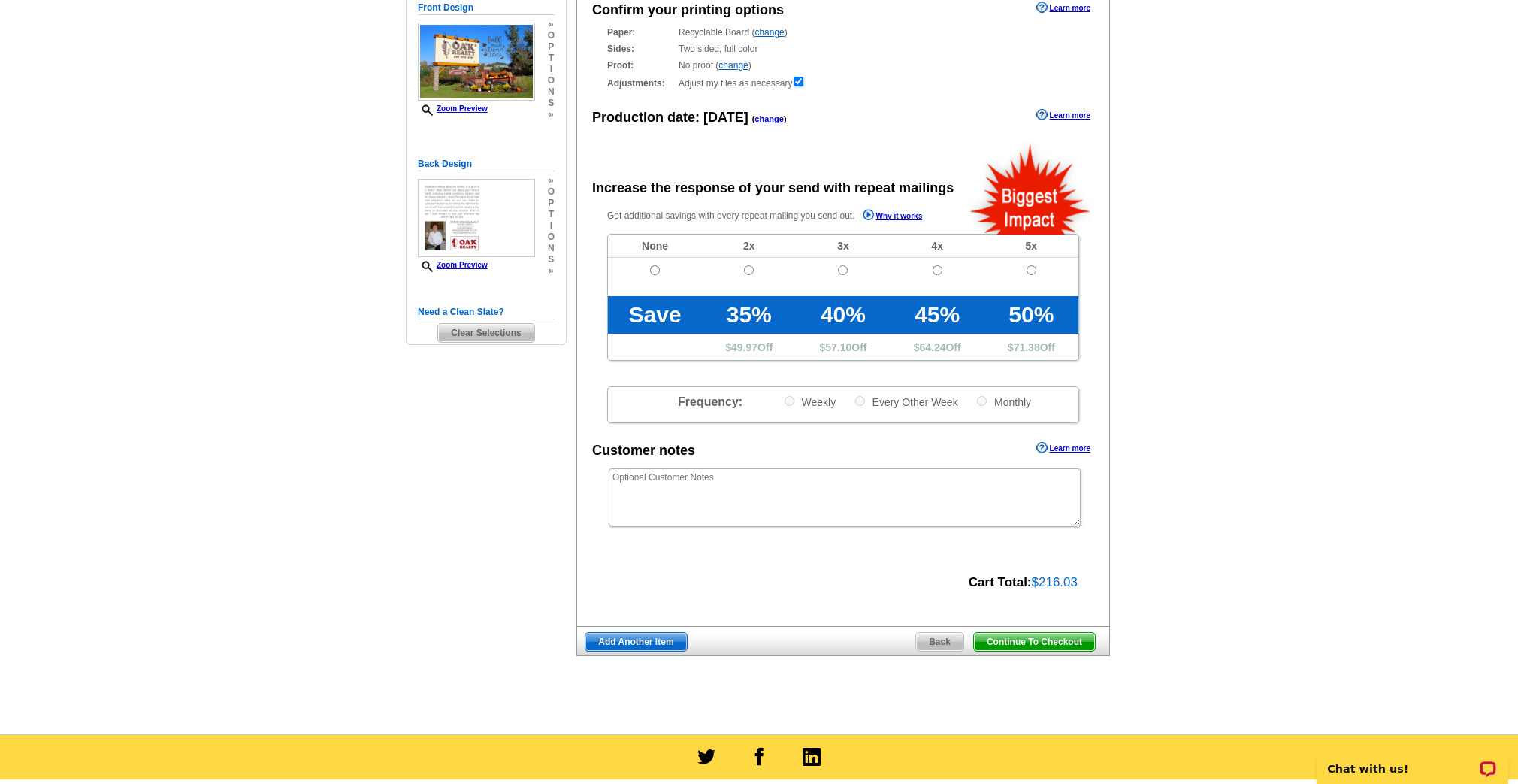
scroll to position [187, 0]
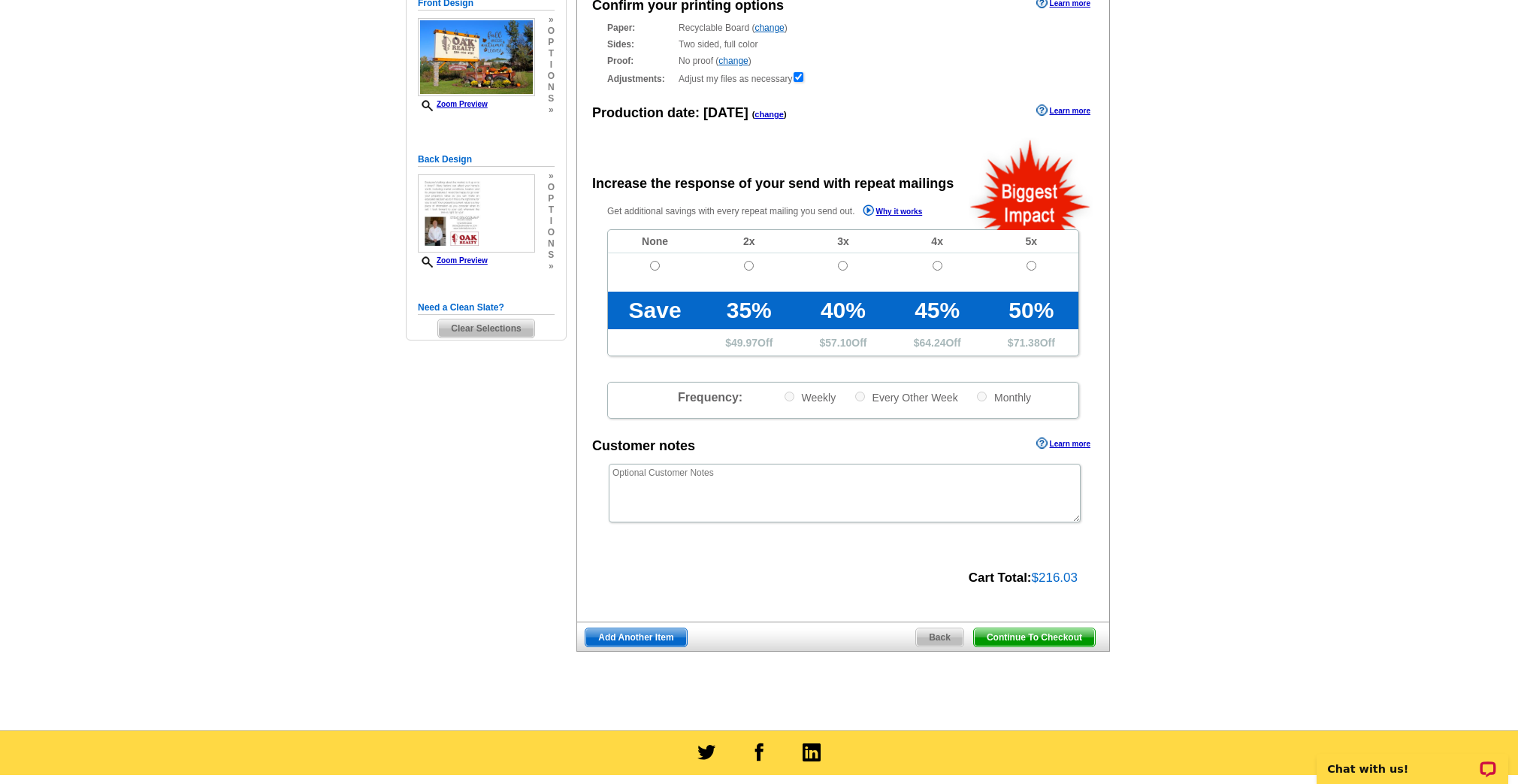
click at [1024, 636] on span "Continue To Checkout" at bounding box center [1035, 637] width 121 height 18
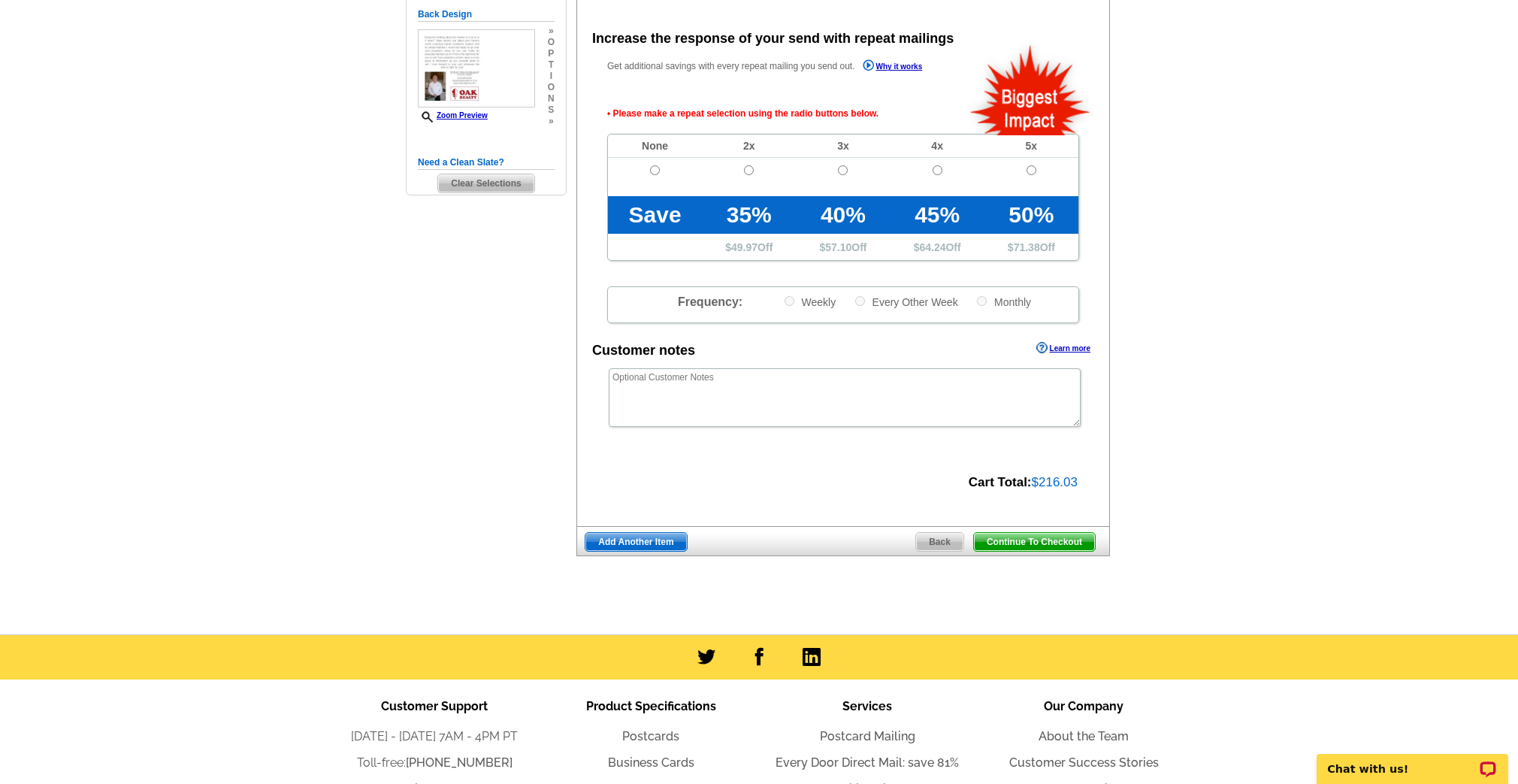
scroll to position [335, 0]
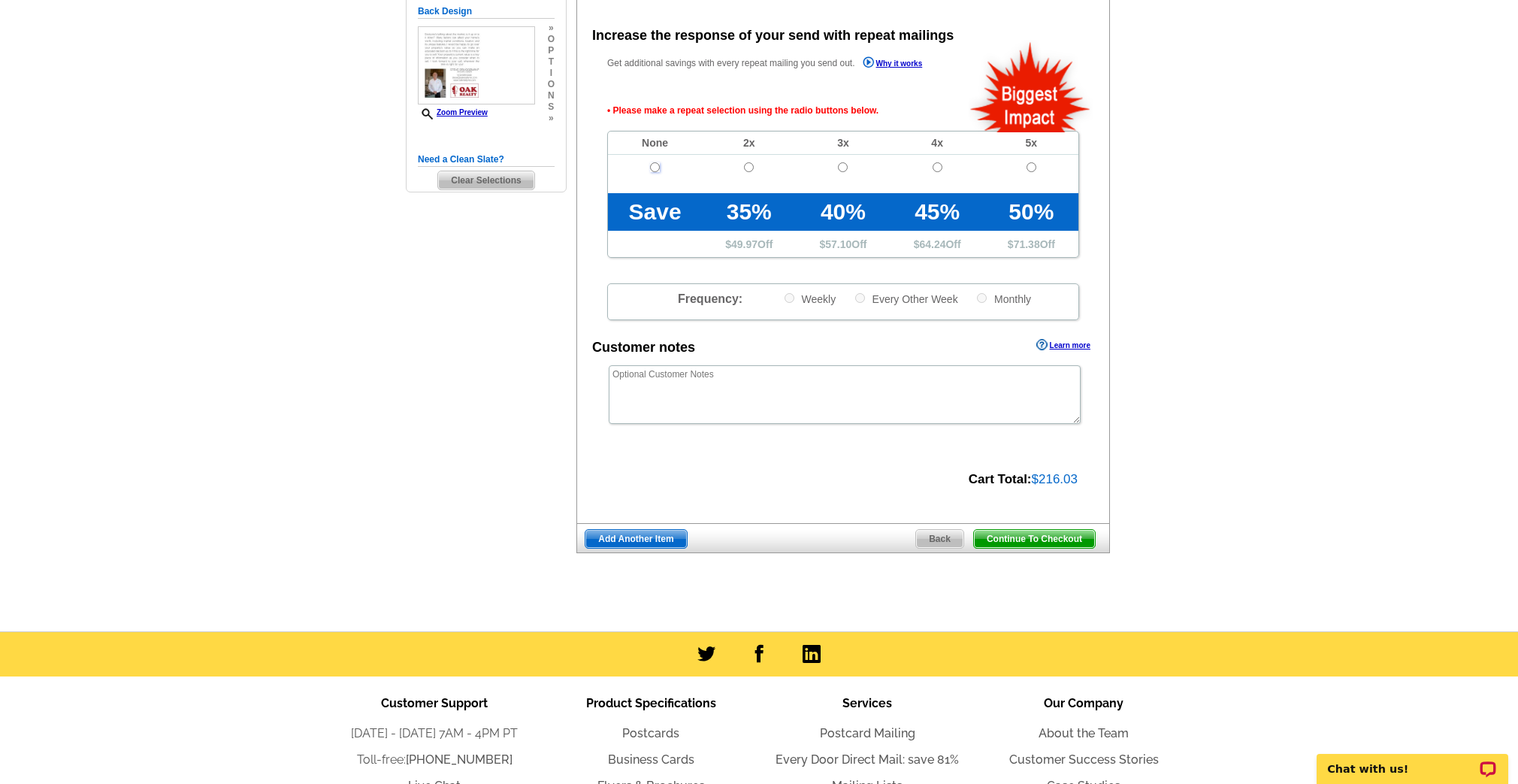
click at [655, 168] on input "radio" at bounding box center [655, 167] width 10 height 10
radio input "true"
click at [1012, 535] on span "Continue To Checkout" at bounding box center [1035, 538] width 121 height 18
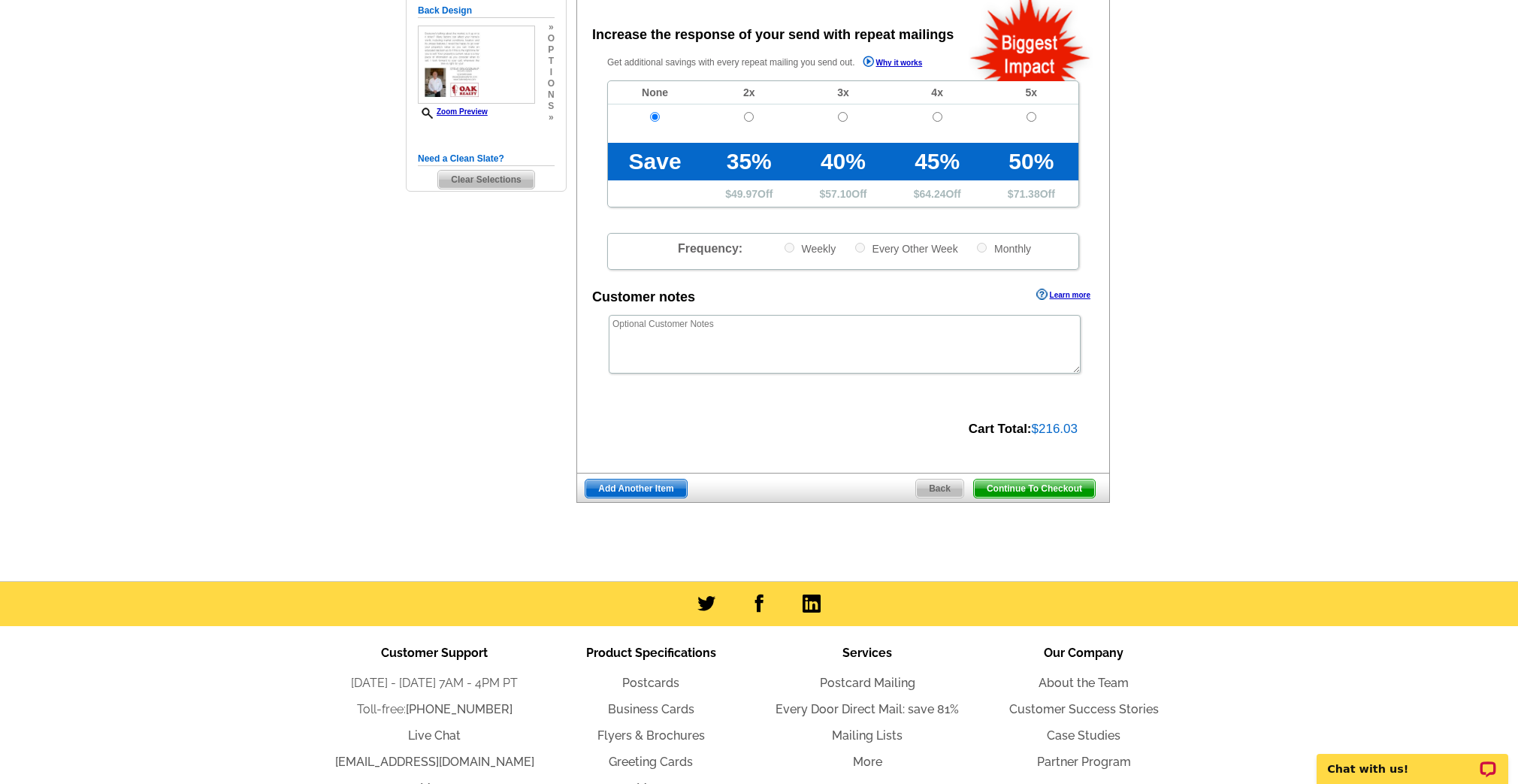
scroll to position [334, 0]
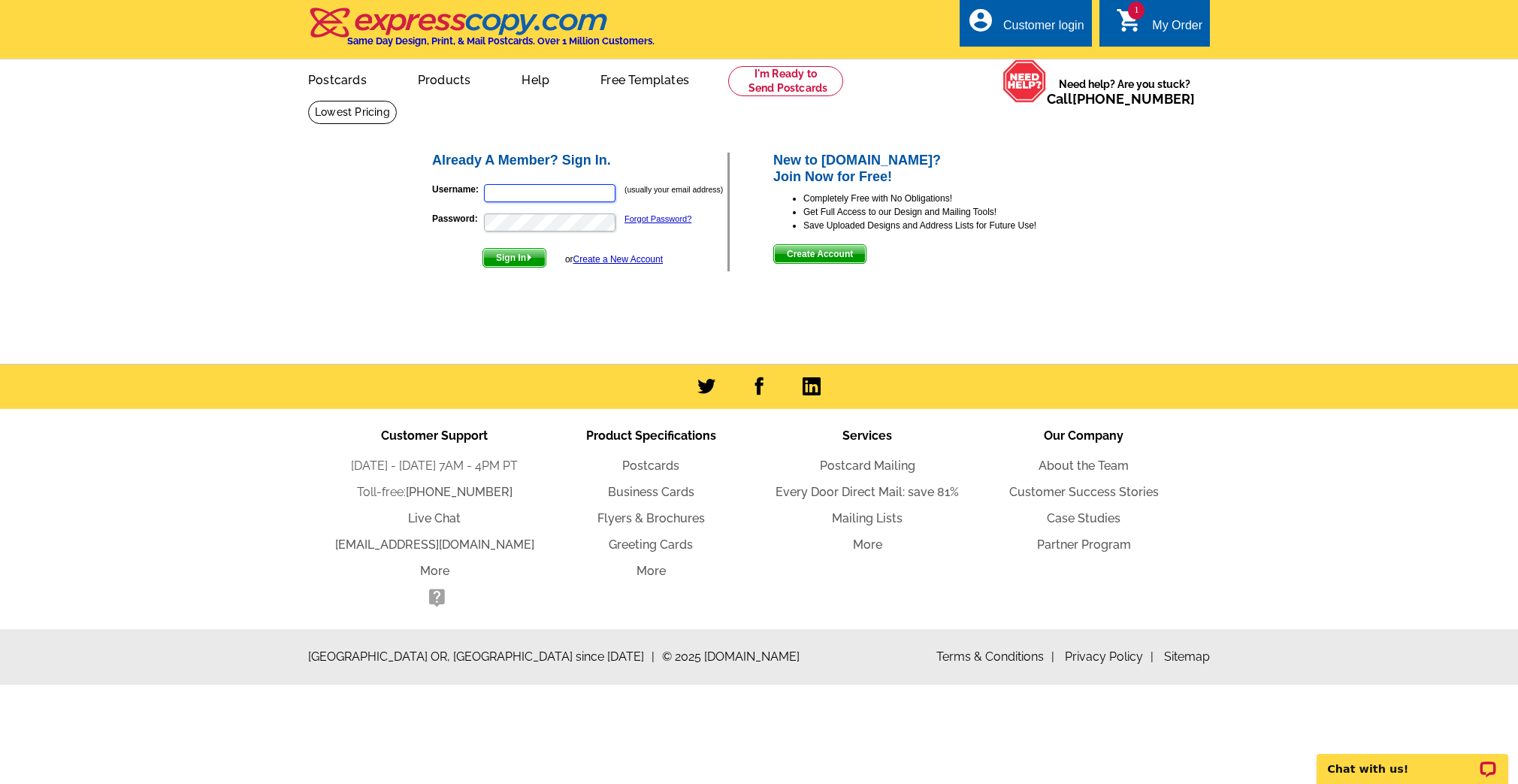
type input "[PERSON_NAME][EMAIL_ADDRESS][DOMAIN_NAME]"
click at [526, 256] on span "Sign In" at bounding box center [514, 257] width 63 height 18
